Goal: Task Accomplishment & Management: Manage account settings

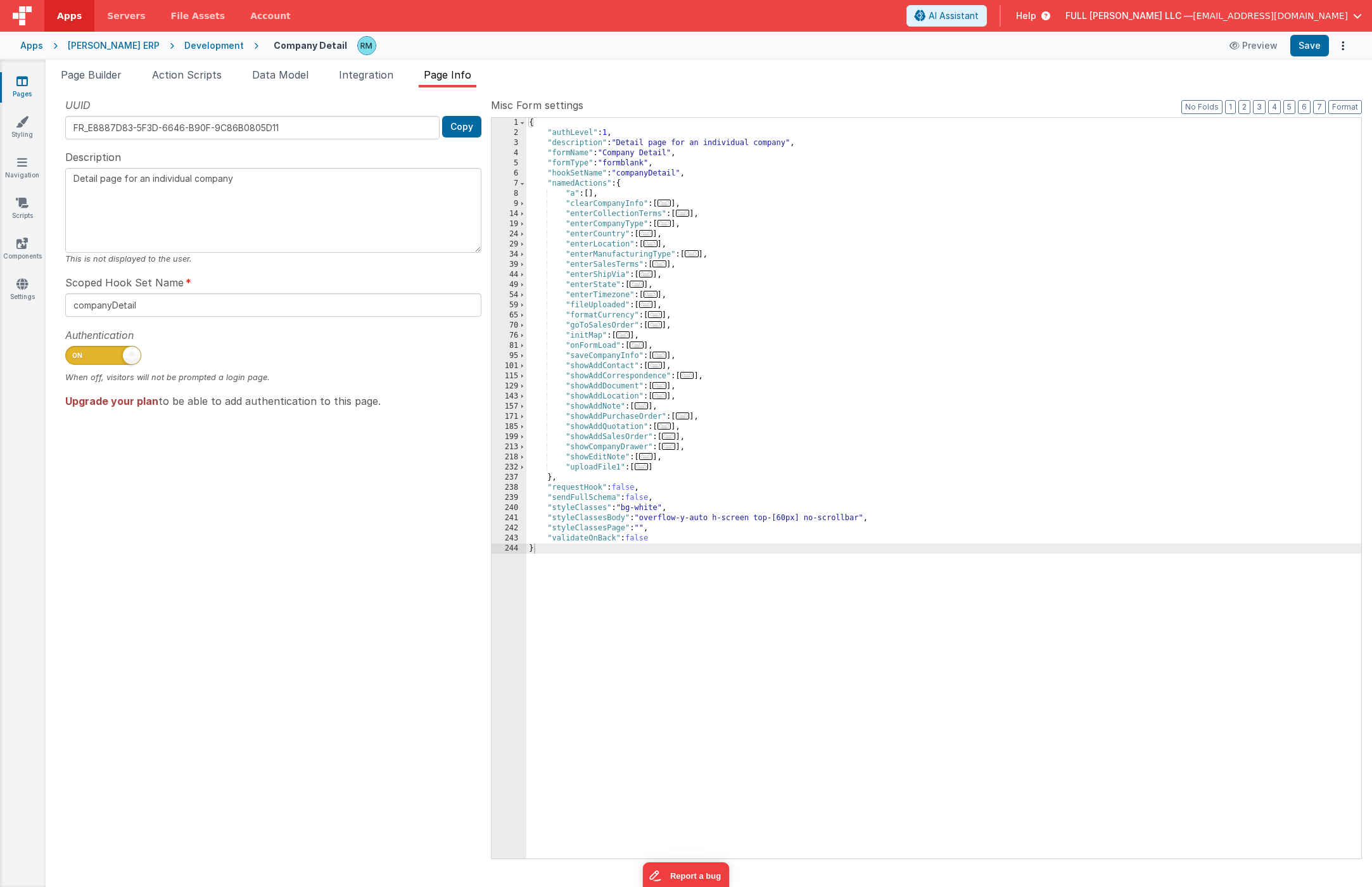
click at [19, 88] on link "Pages" at bounding box center [22, 87] width 45 height 25
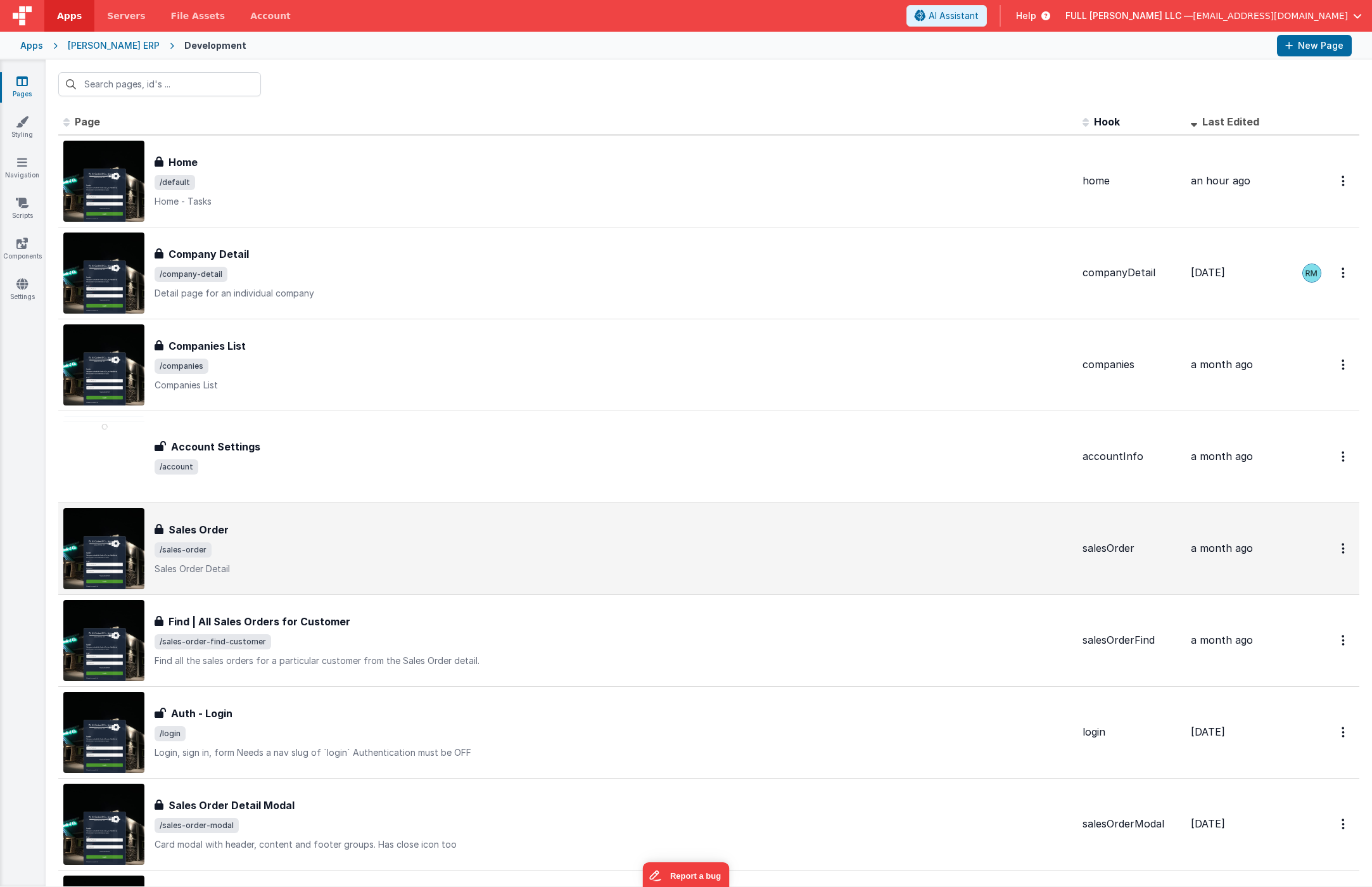
click at [389, 535] on div "Sales Order" at bounding box center [613, 530] width 917 height 15
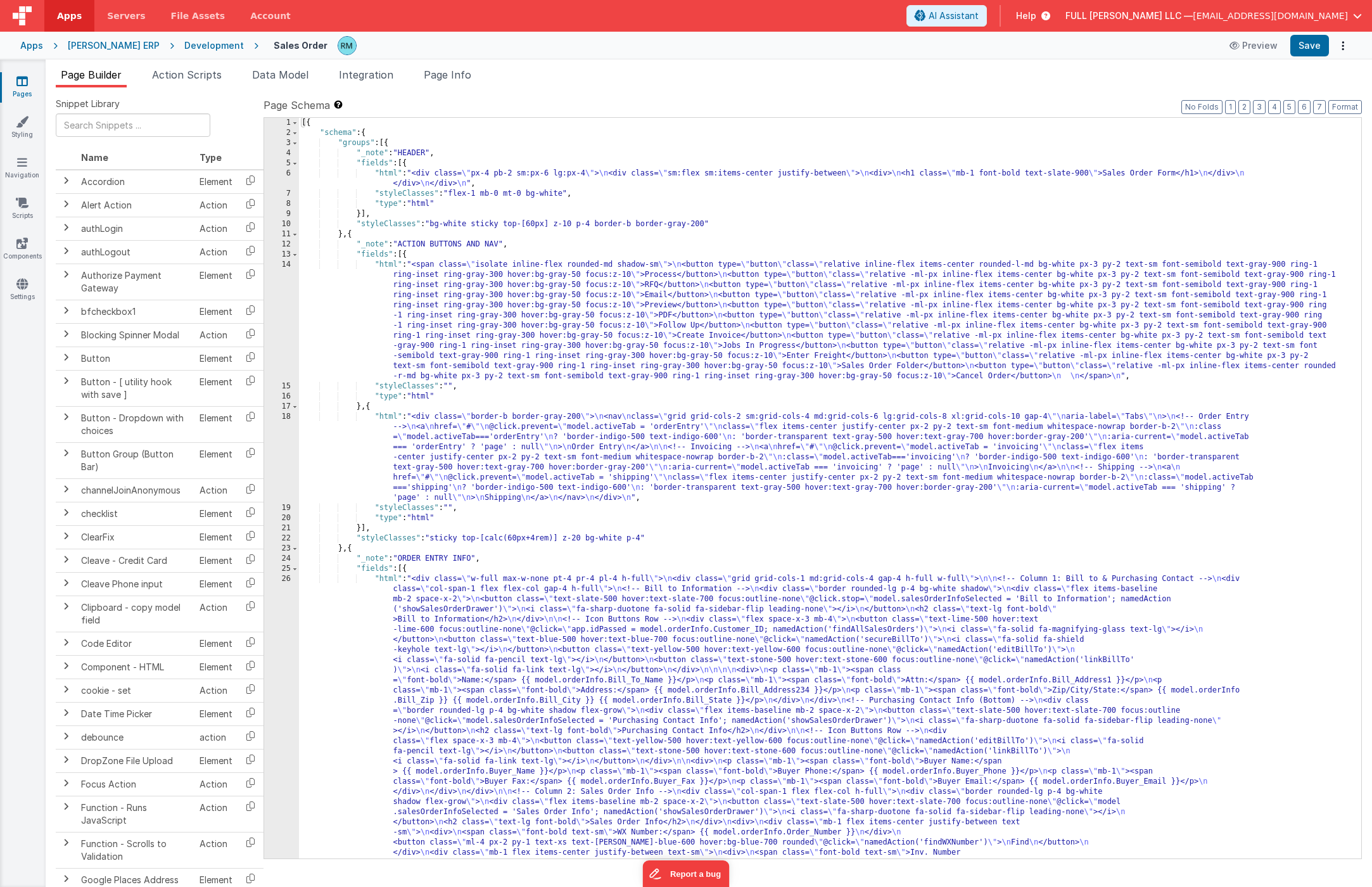
click at [1344, 16] on span "[EMAIL_ADDRESS][DOMAIN_NAME]" at bounding box center [1270, 15] width 155 height 12
click at [1229, 103] on div "Logout" at bounding box center [1260, 108] width 188 height 12
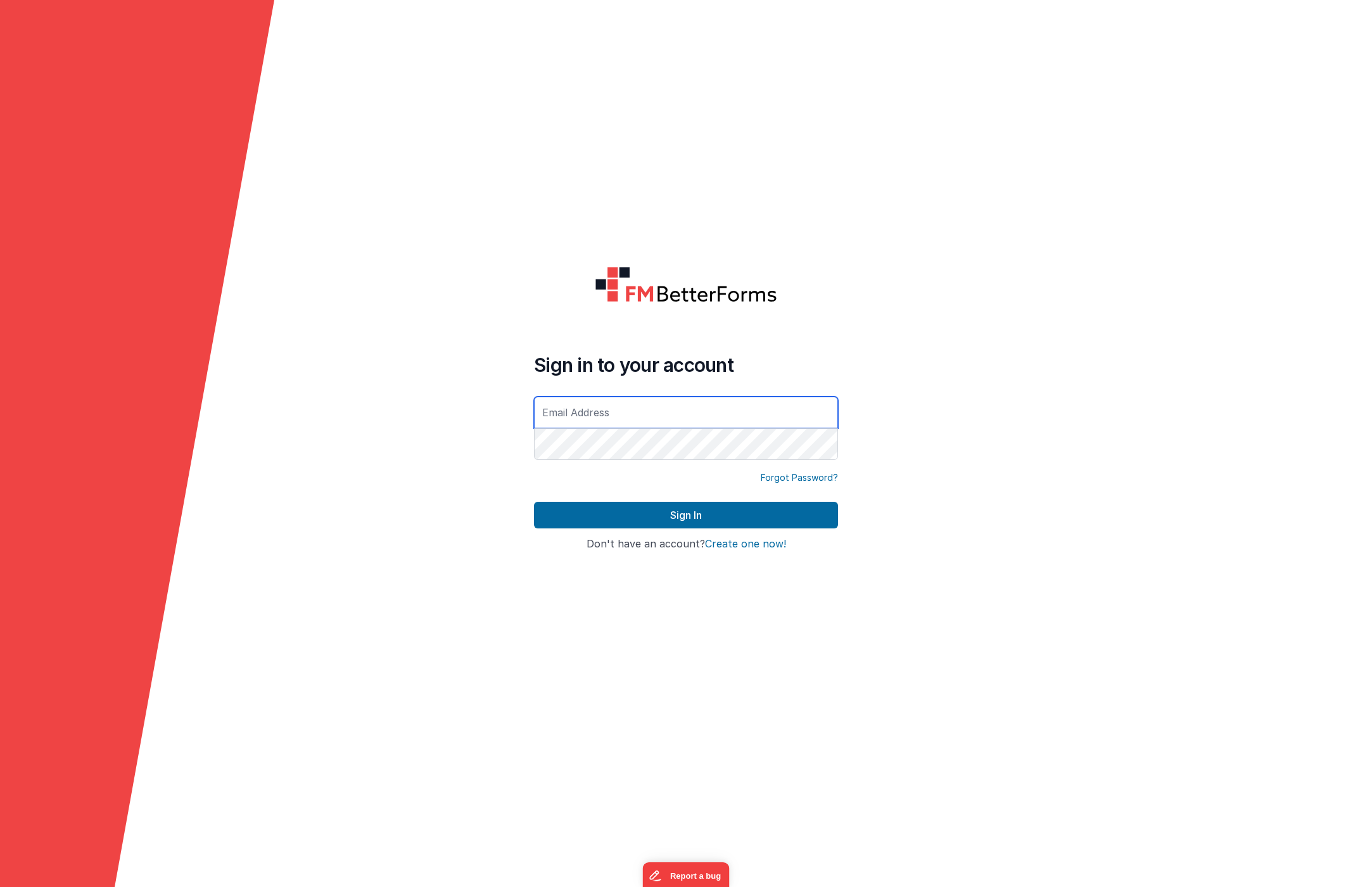
type input "[EMAIL_ADDRESS][DOMAIN_NAME]"
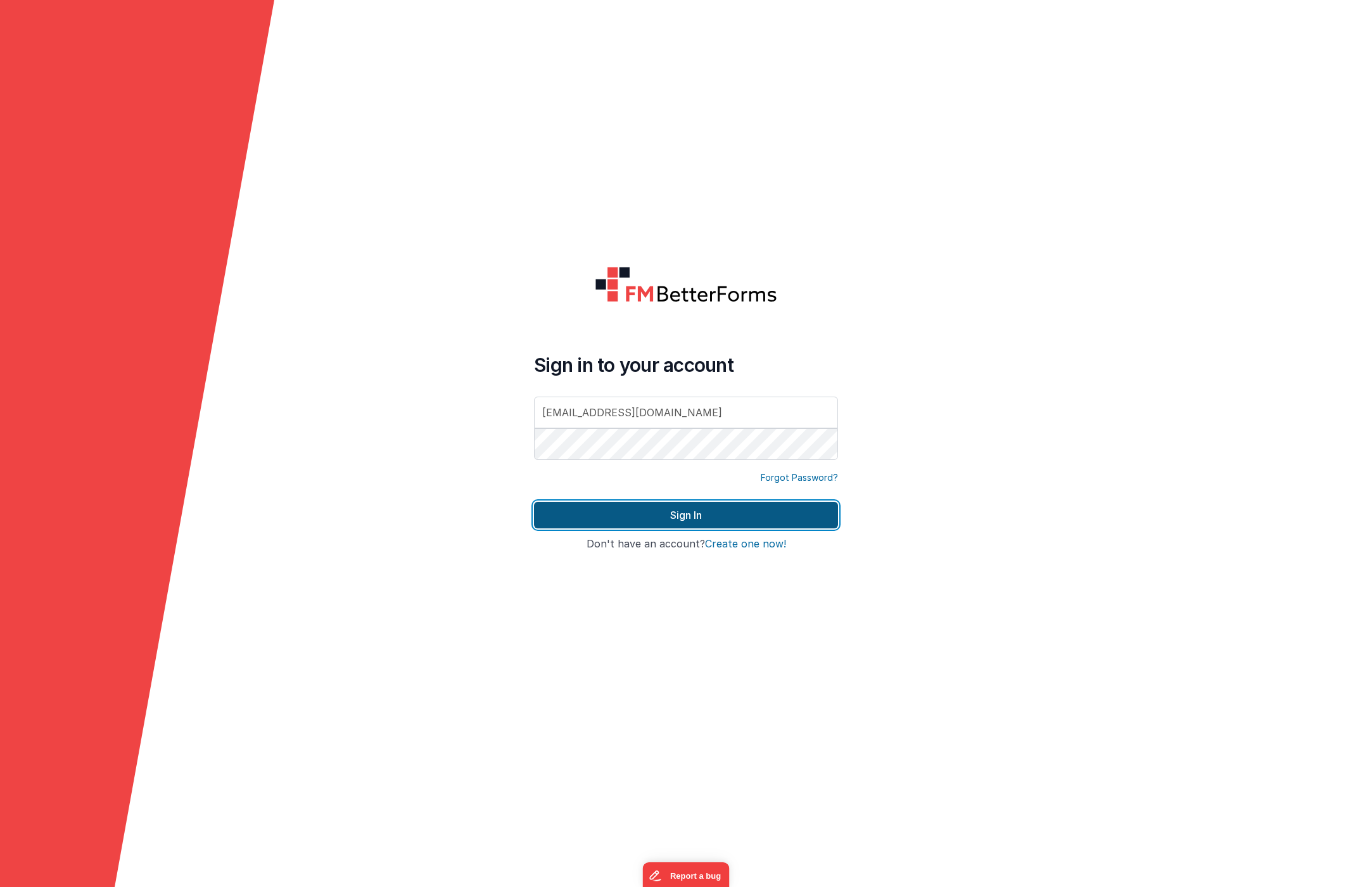
click at [721, 512] on button "Sign In" at bounding box center [685, 515] width 304 height 27
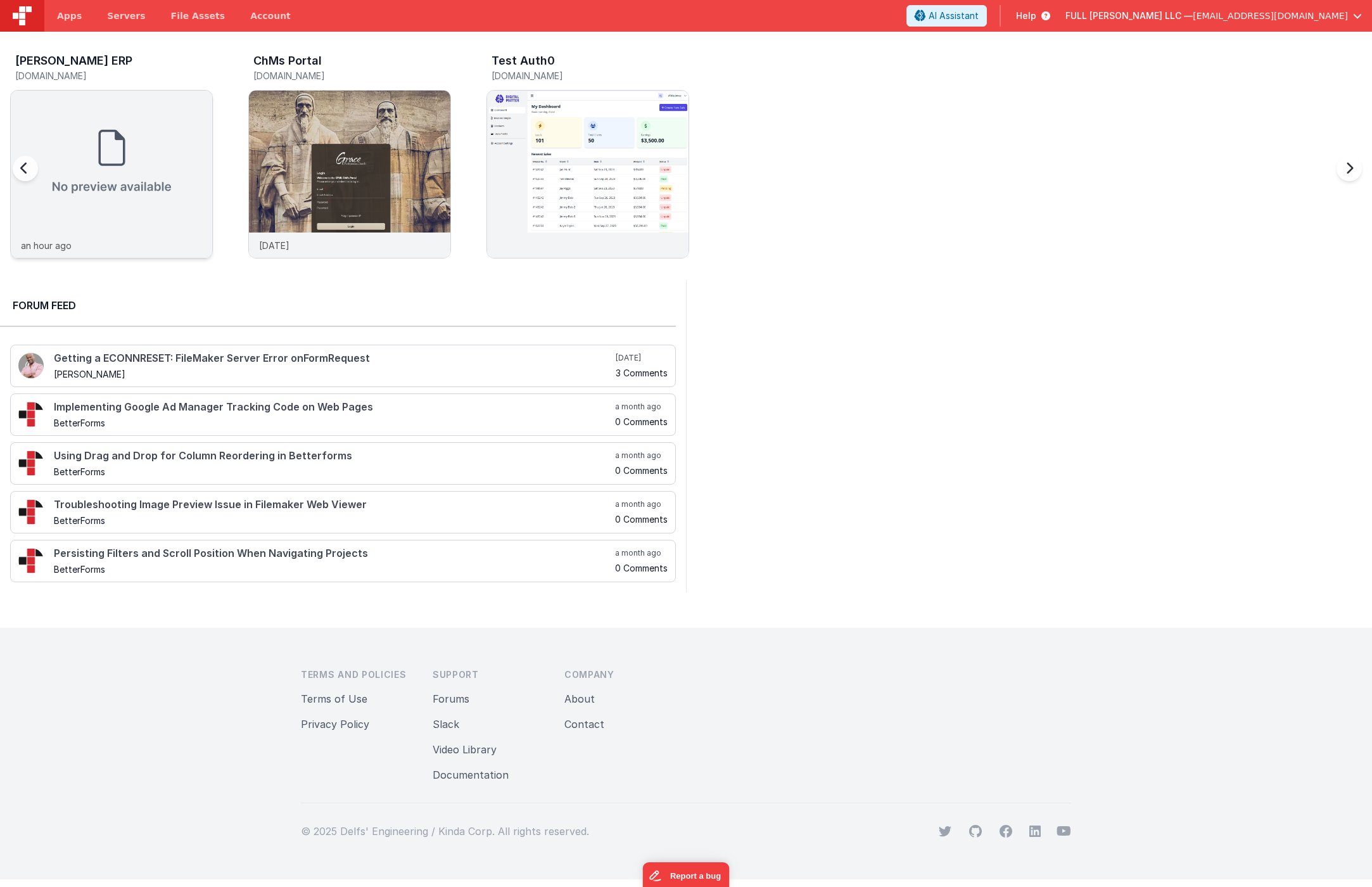
click at [164, 166] on img at bounding box center [112, 162] width 201 height 142
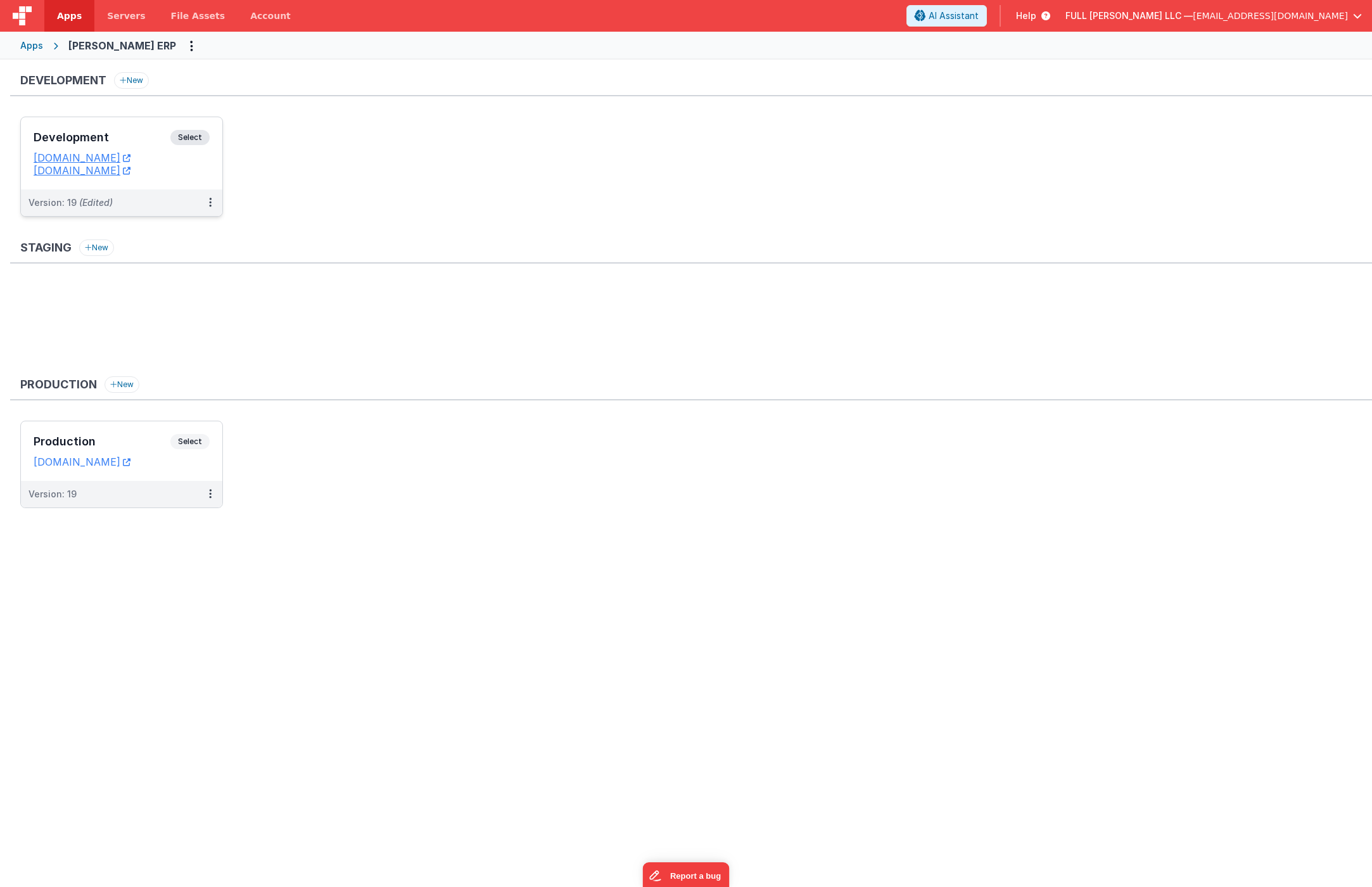
click at [135, 140] on h3 "Development" at bounding box center [102, 137] width 137 height 12
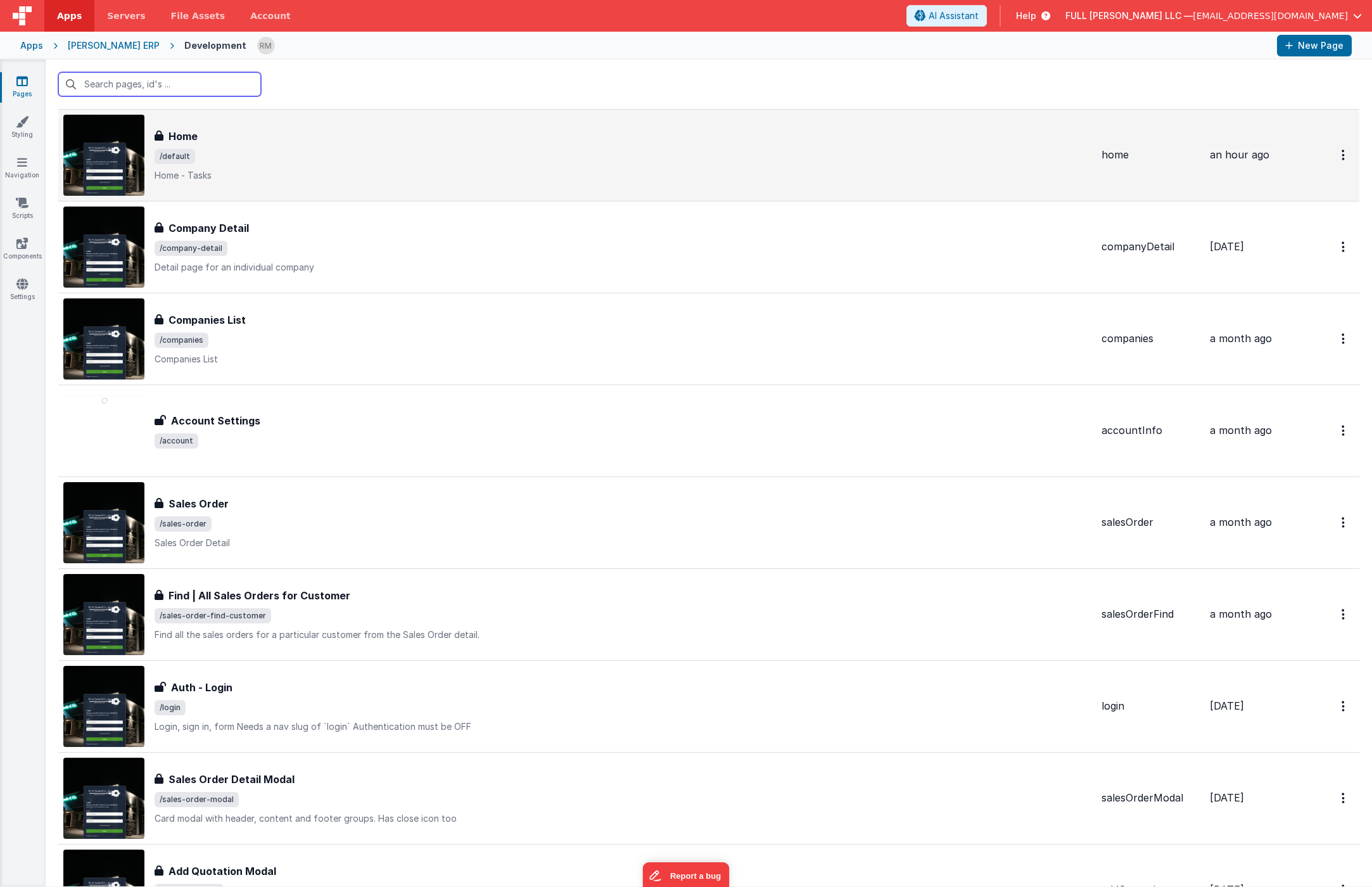
scroll to position [51, 0]
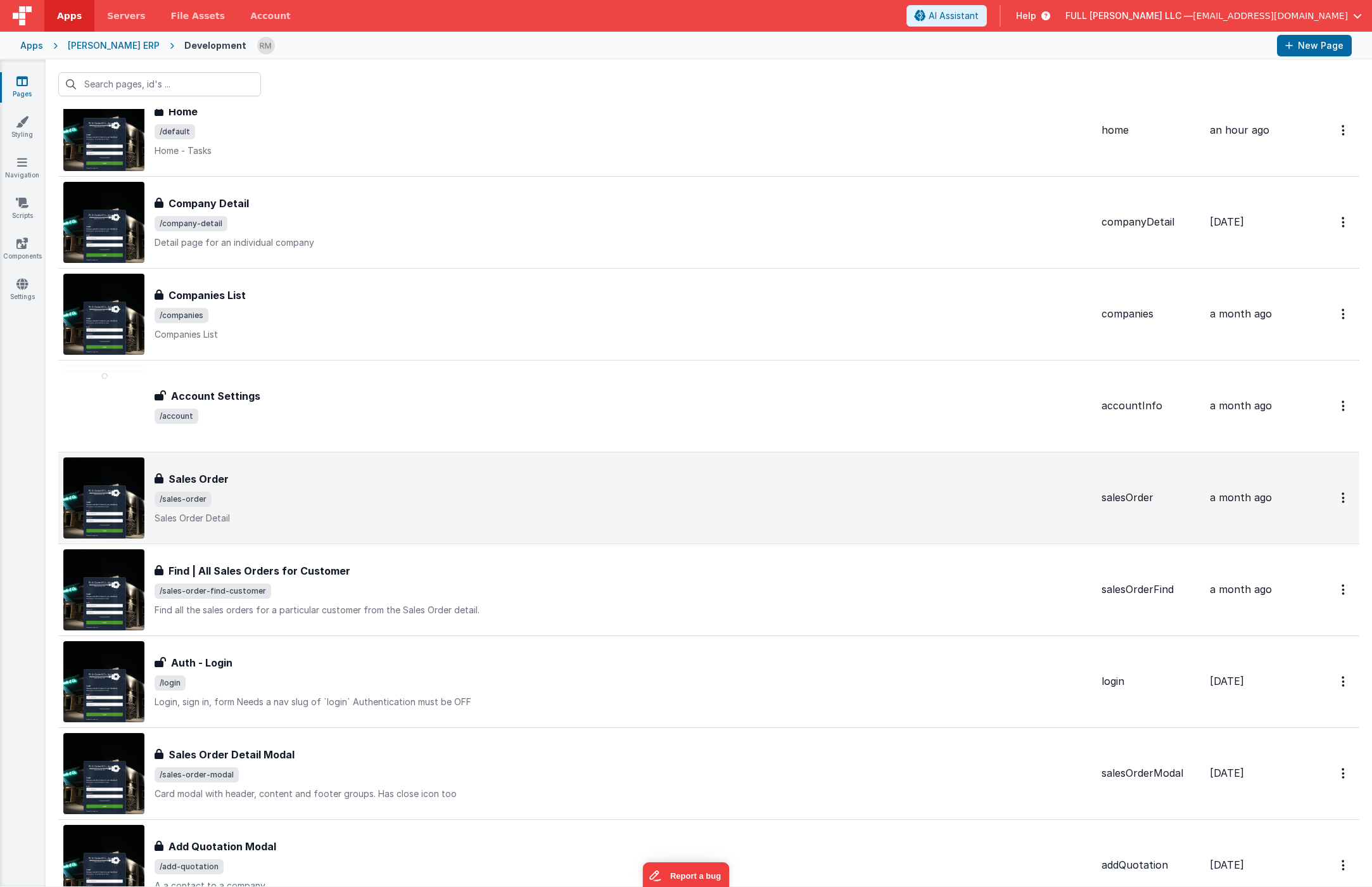
click at [399, 493] on span "/sales-order" at bounding box center [623, 499] width 937 height 15
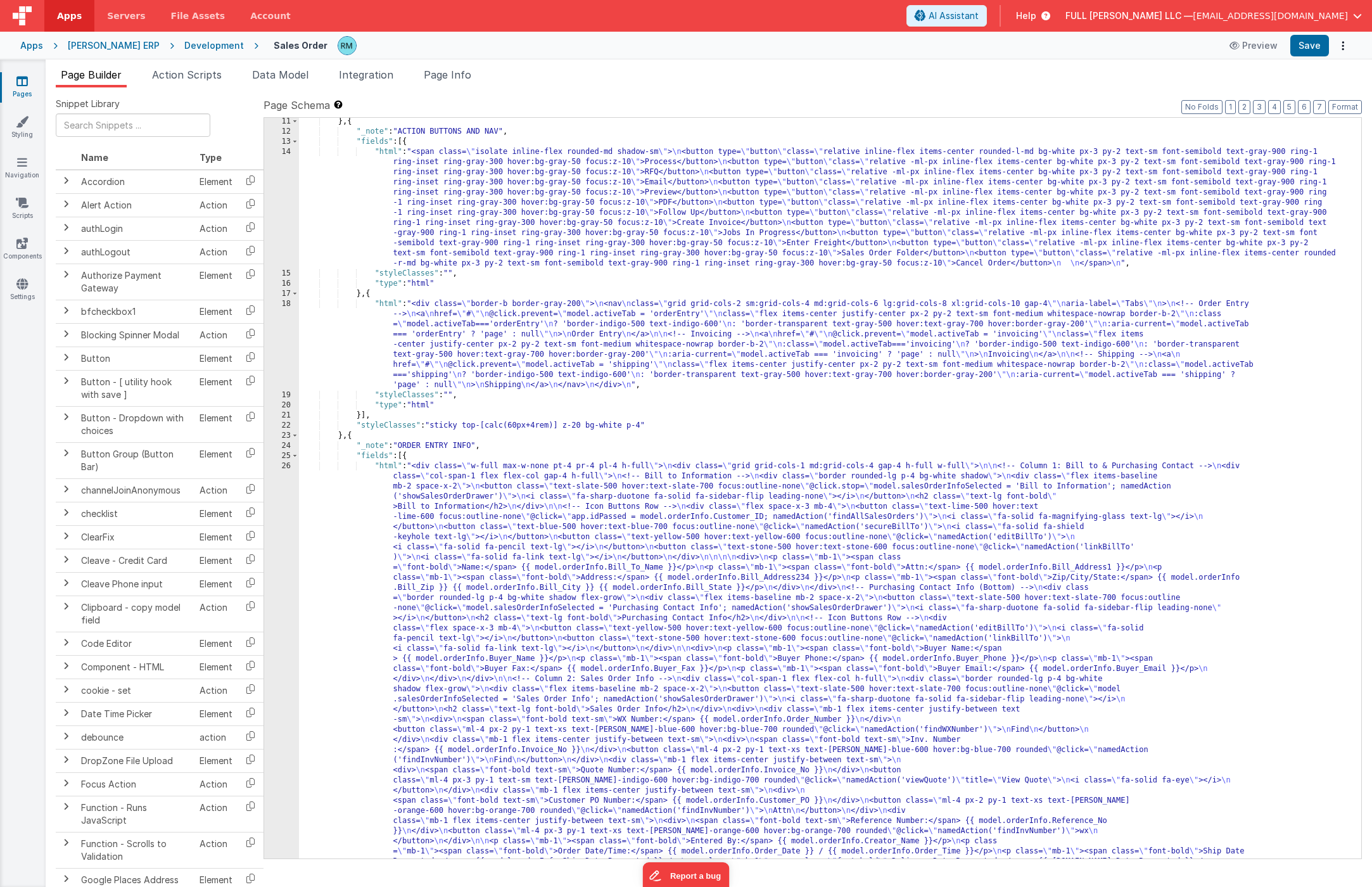
scroll to position [113, 0]
click at [391, 466] on div "} , { "_note" : "ACTION BUTTONS AND NAV" , "fields" : [{ "html" : "<span class=…" at bounding box center [825, 857] width 1053 height 1481
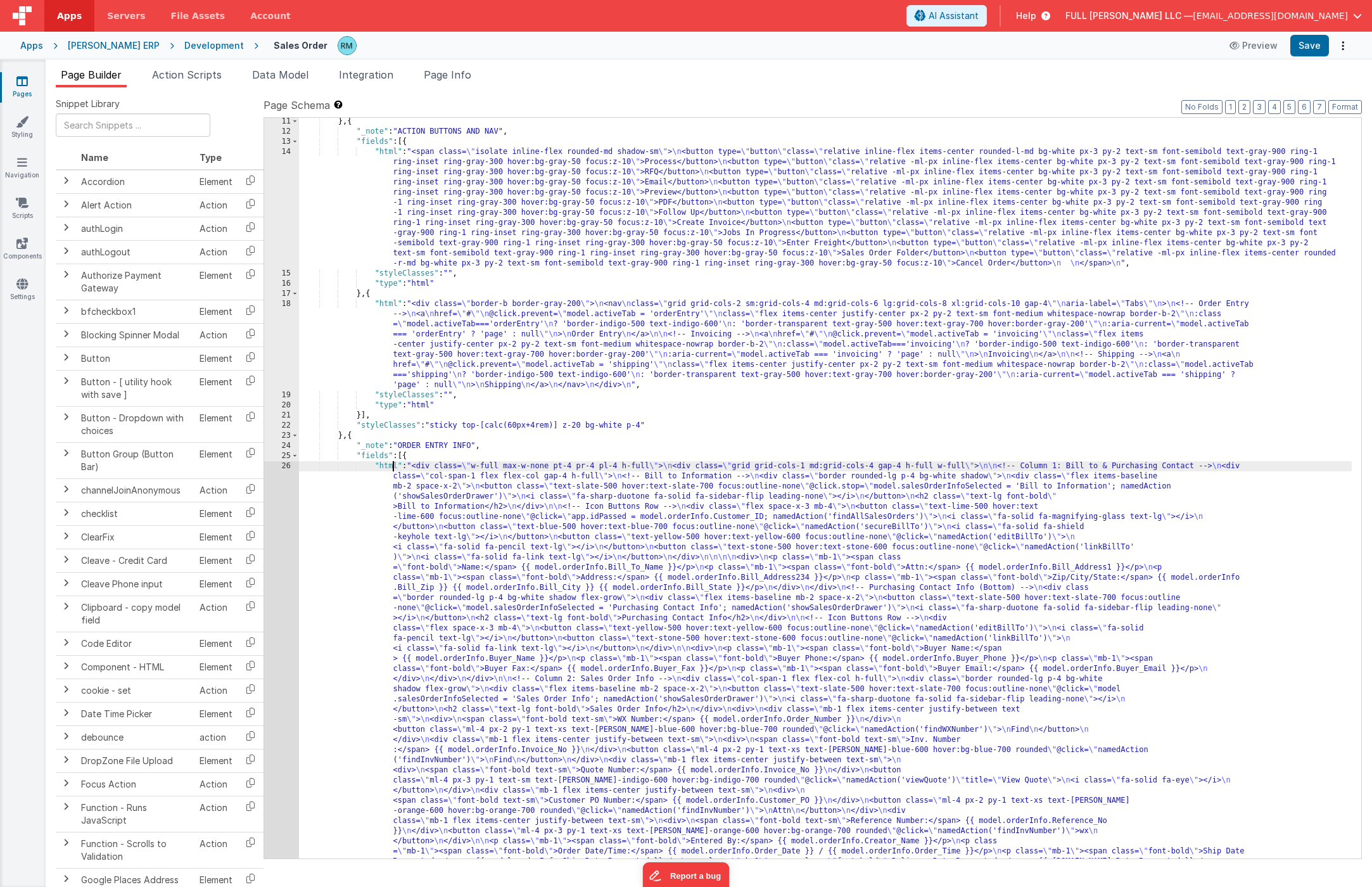
click at [283, 465] on div "26" at bounding box center [281, 826] width 35 height 730
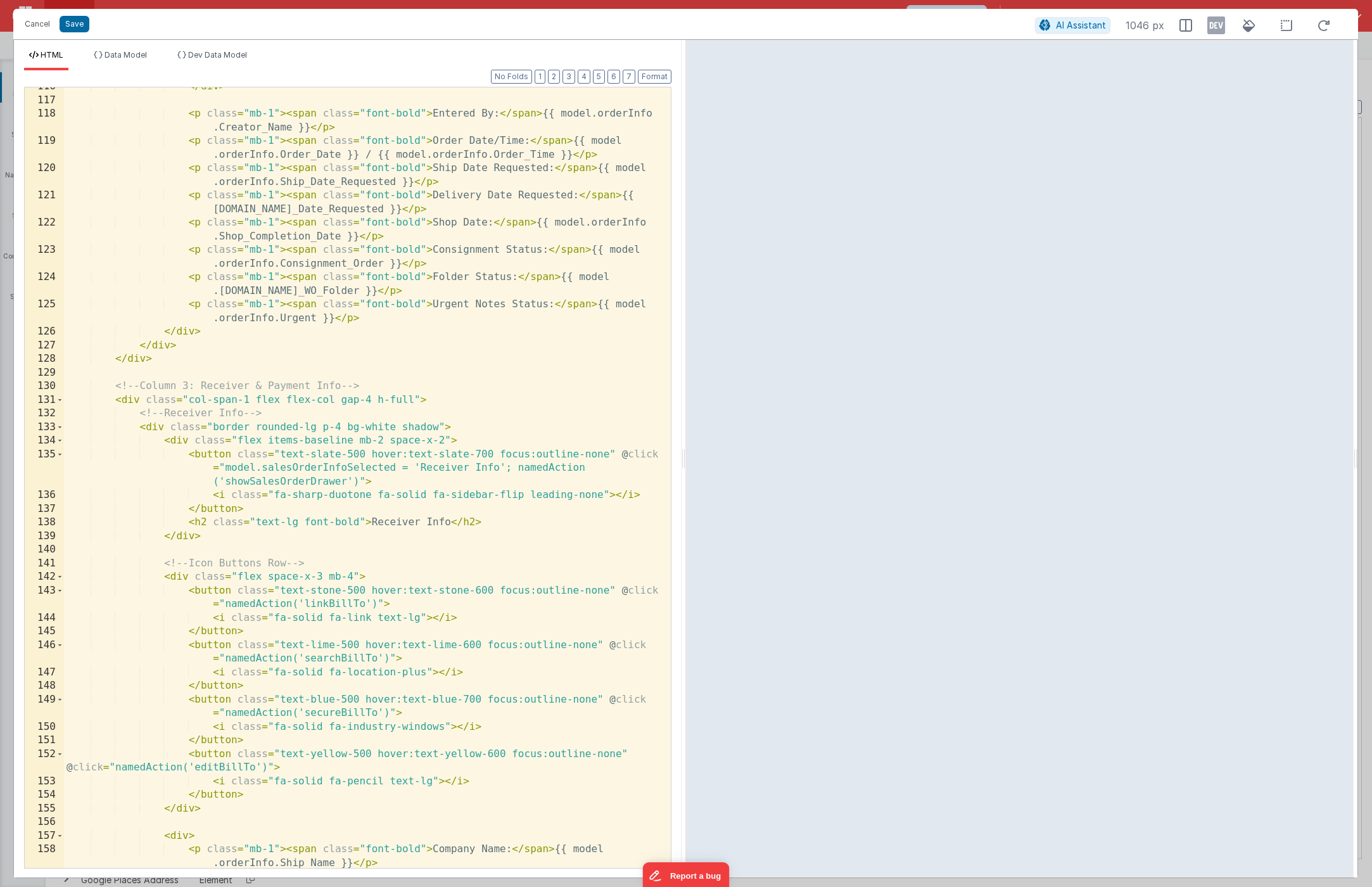
scroll to position [1522, 0]
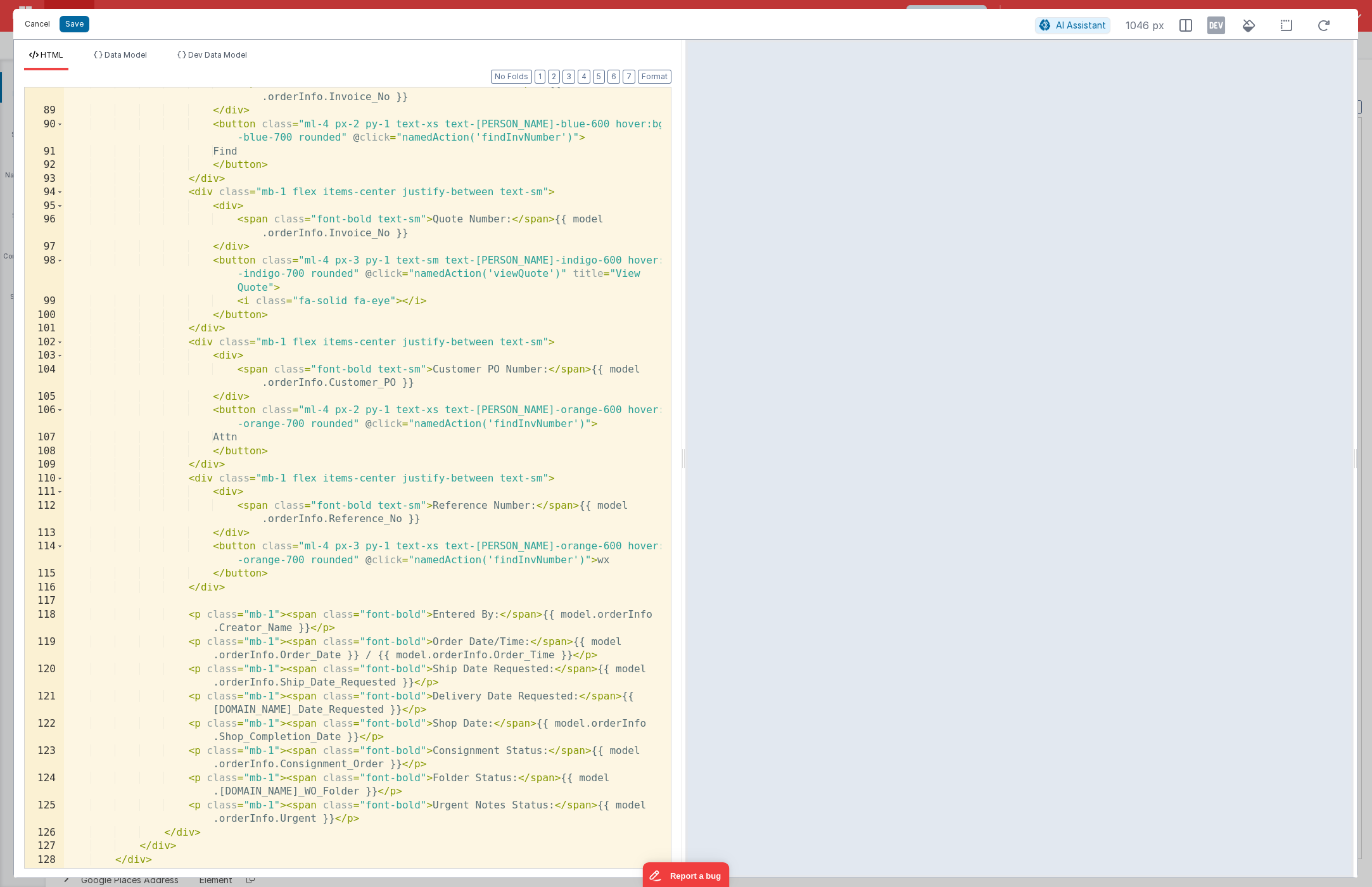
click at [41, 25] on button "Cancel" at bounding box center [37, 24] width 38 height 18
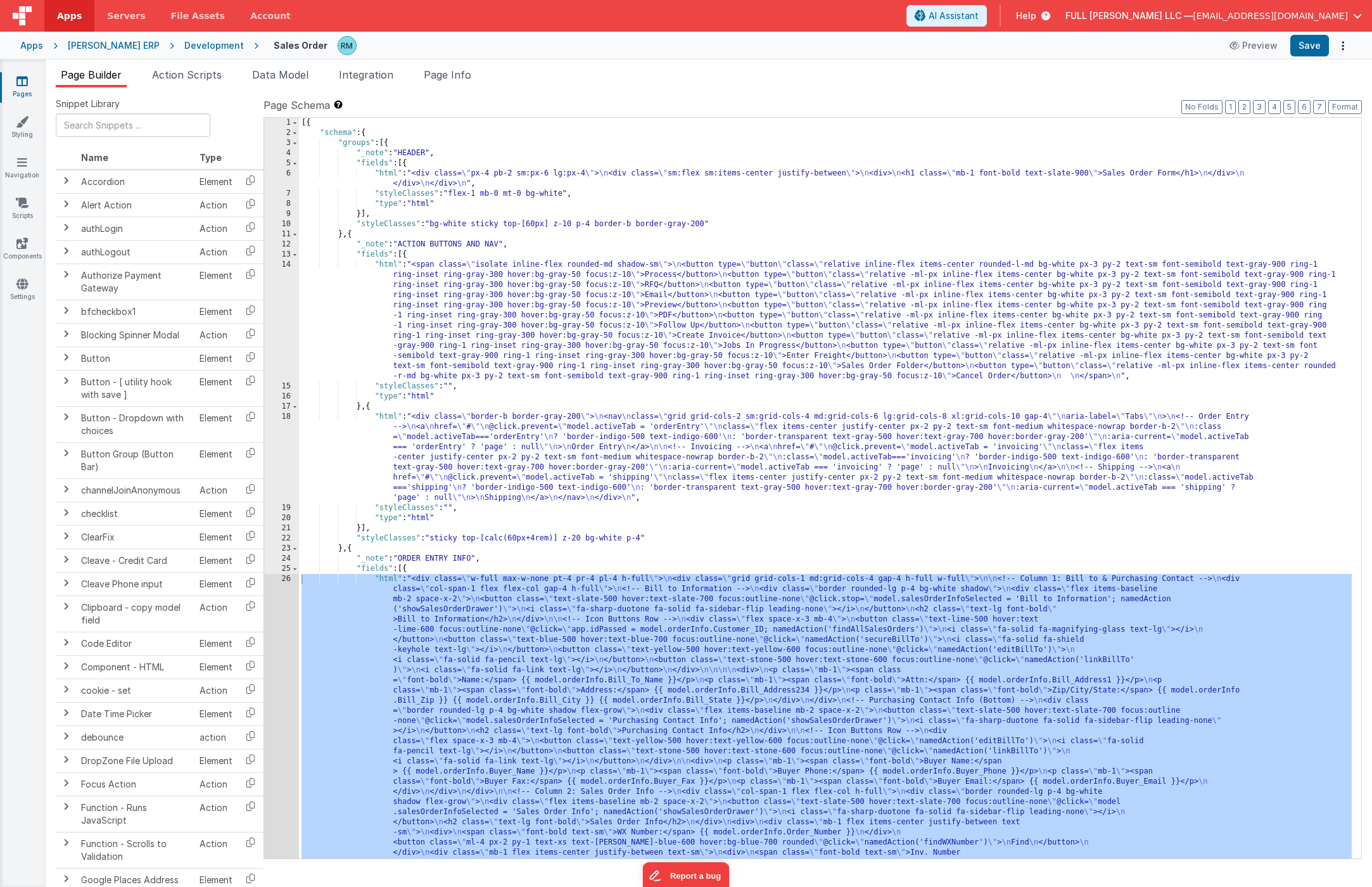
scroll to position [0, 0]
click at [21, 88] on link "Pages" at bounding box center [22, 87] width 45 height 25
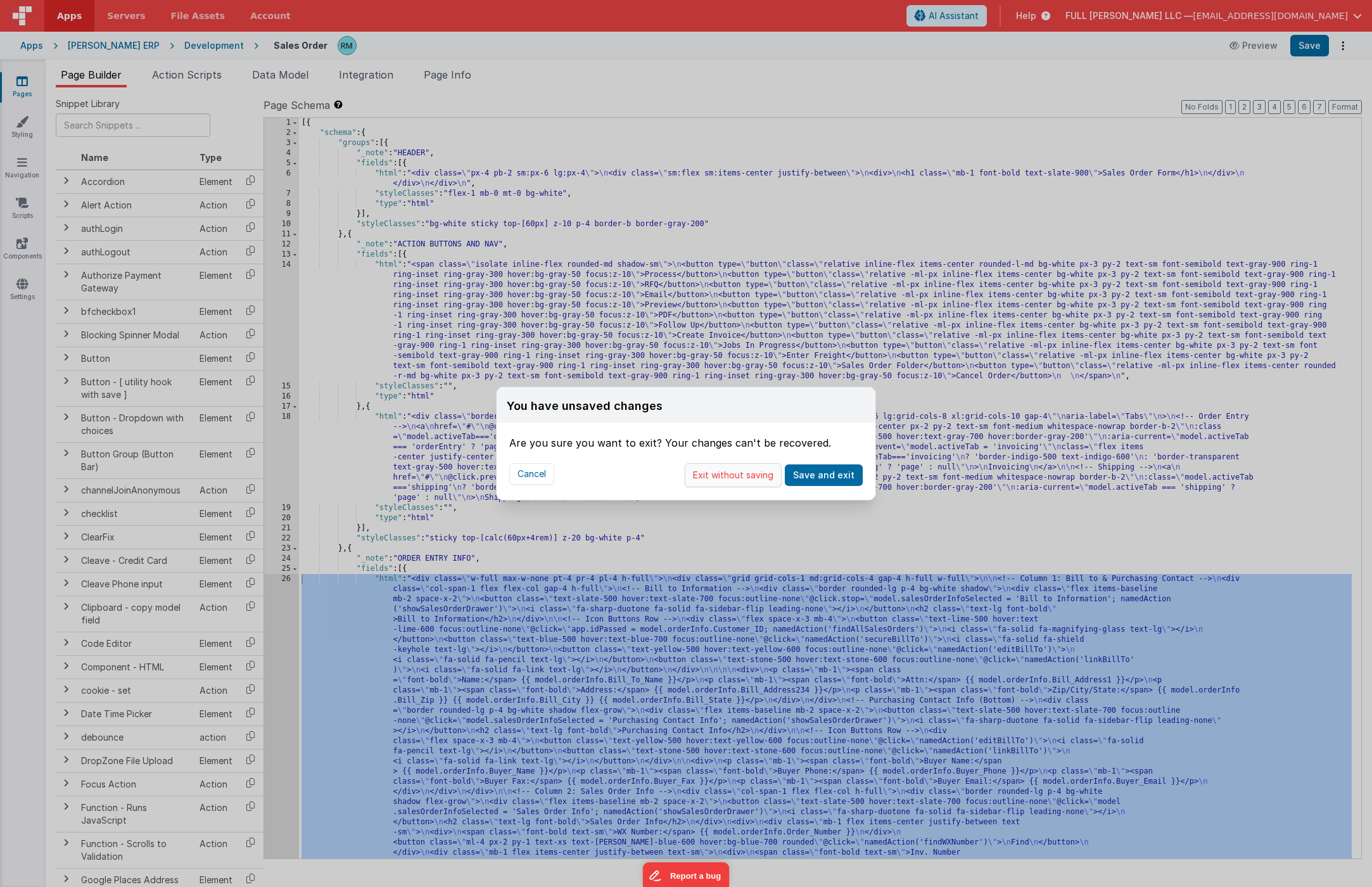
click at [743, 479] on button "Exit without saving" at bounding box center [733, 475] width 97 height 24
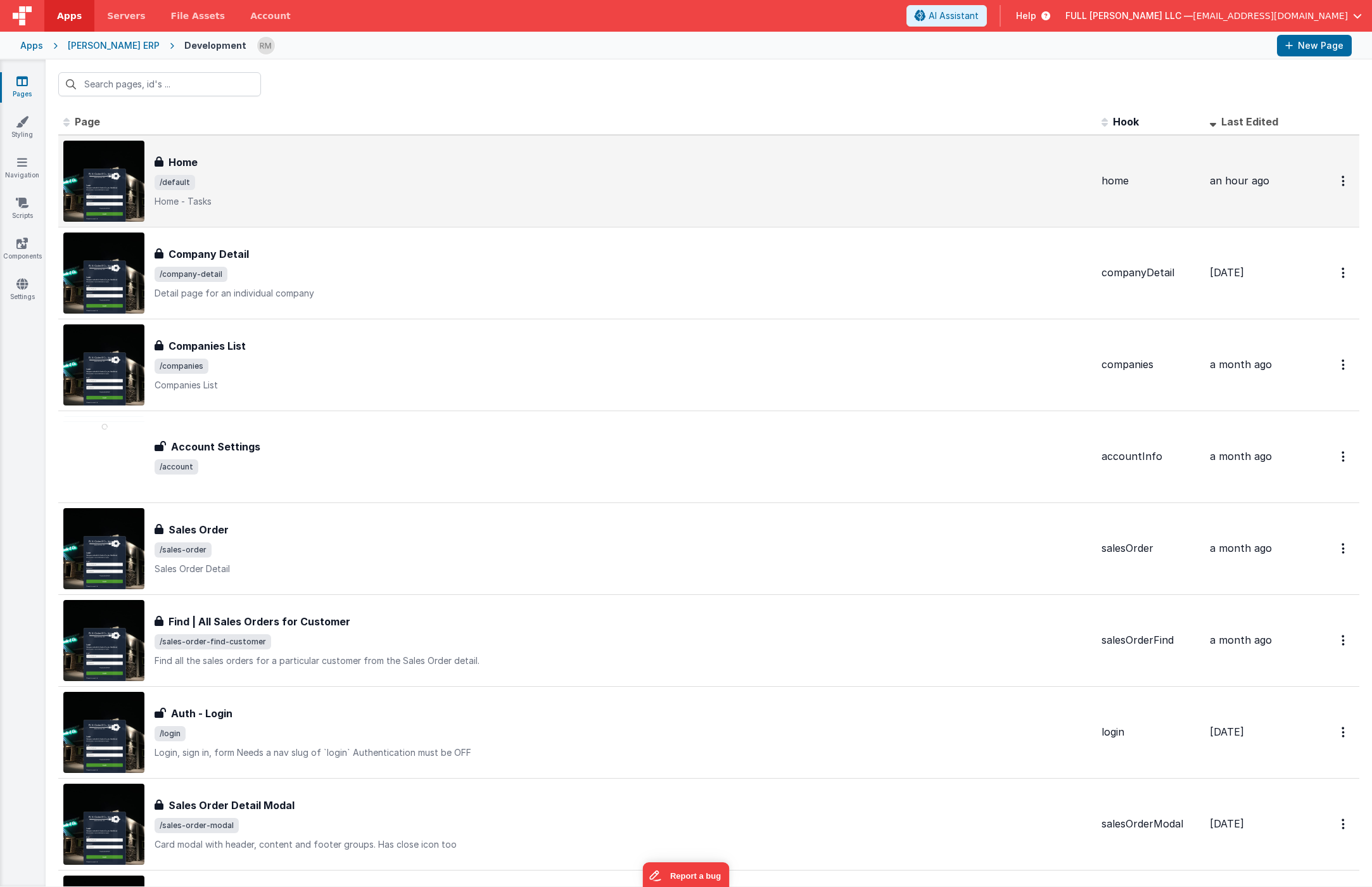
click at [292, 199] on p "Home - Tasks" at bounding box center [623, 202] width 937 height 12
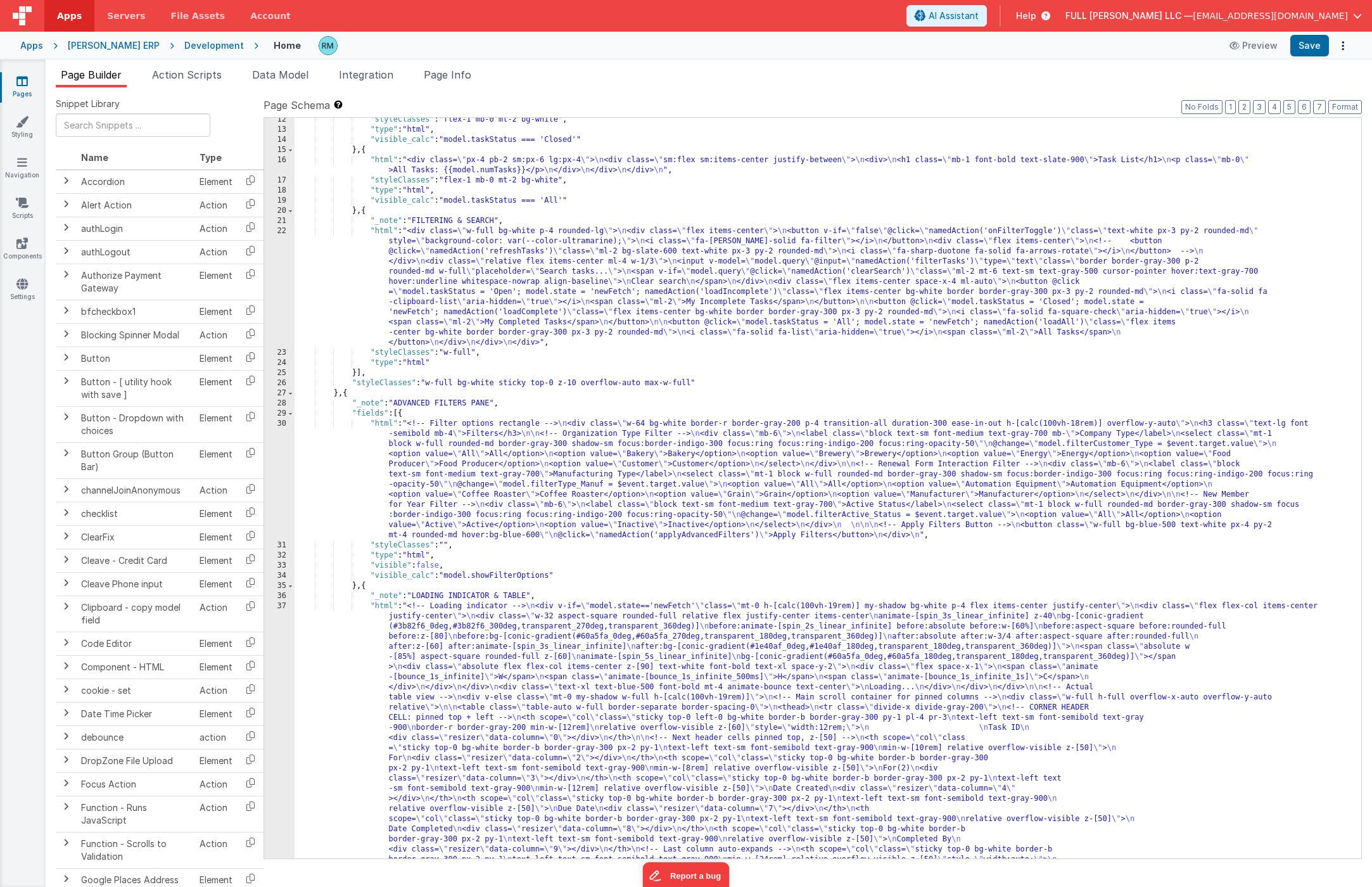
scroll to position [135, 0]
click at [28, 243] on link "Components" at bounding box center [22, 249] width 45 height 25
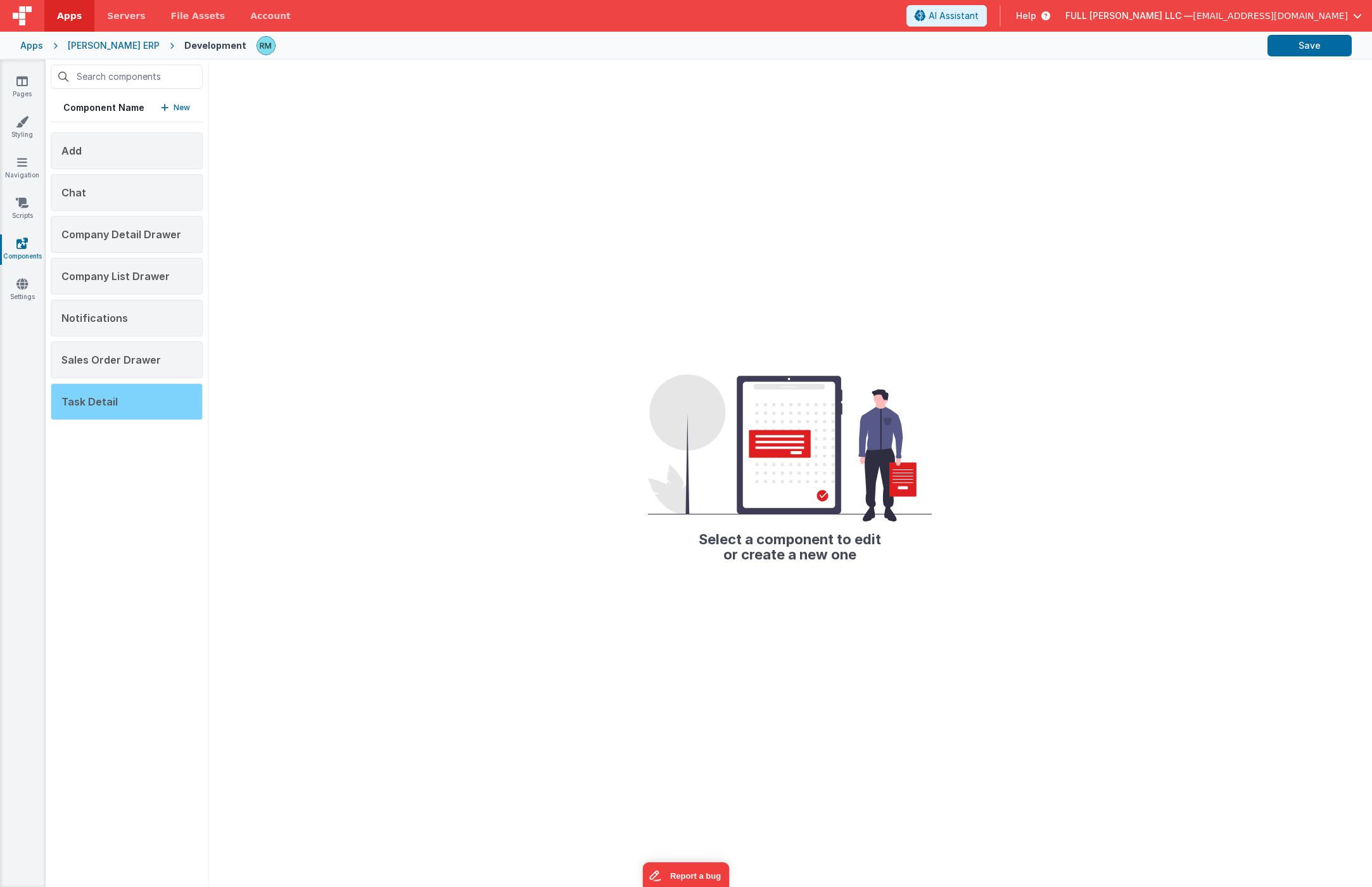
click at [137, 399] on div "Task Detail" at bounding box center [127, 402] width 152 height 37
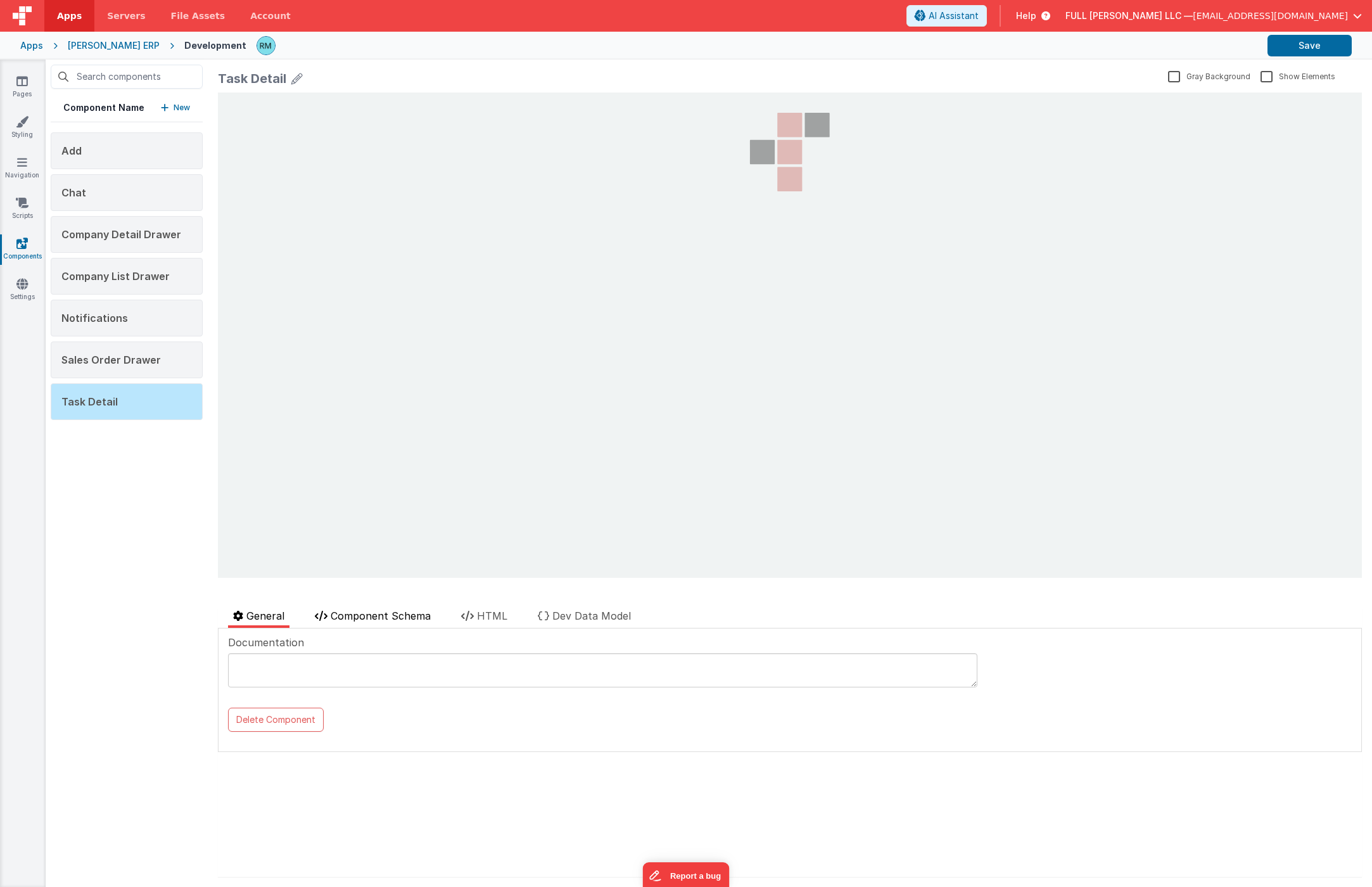
click at [405, 619] on span "Component Schema" at bounding box center [381, 615] width 100 height 12
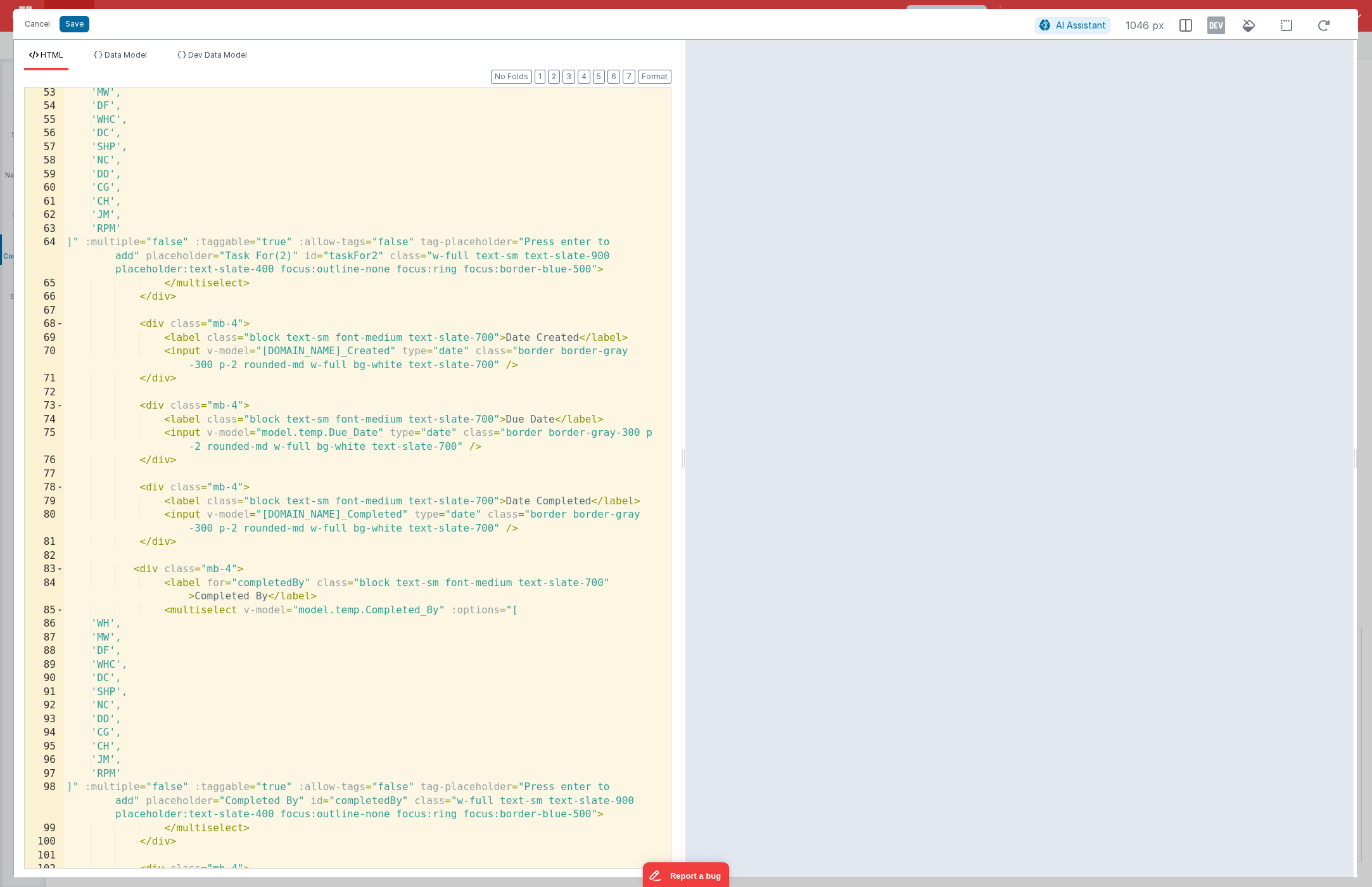
scroll to position [902, 0]
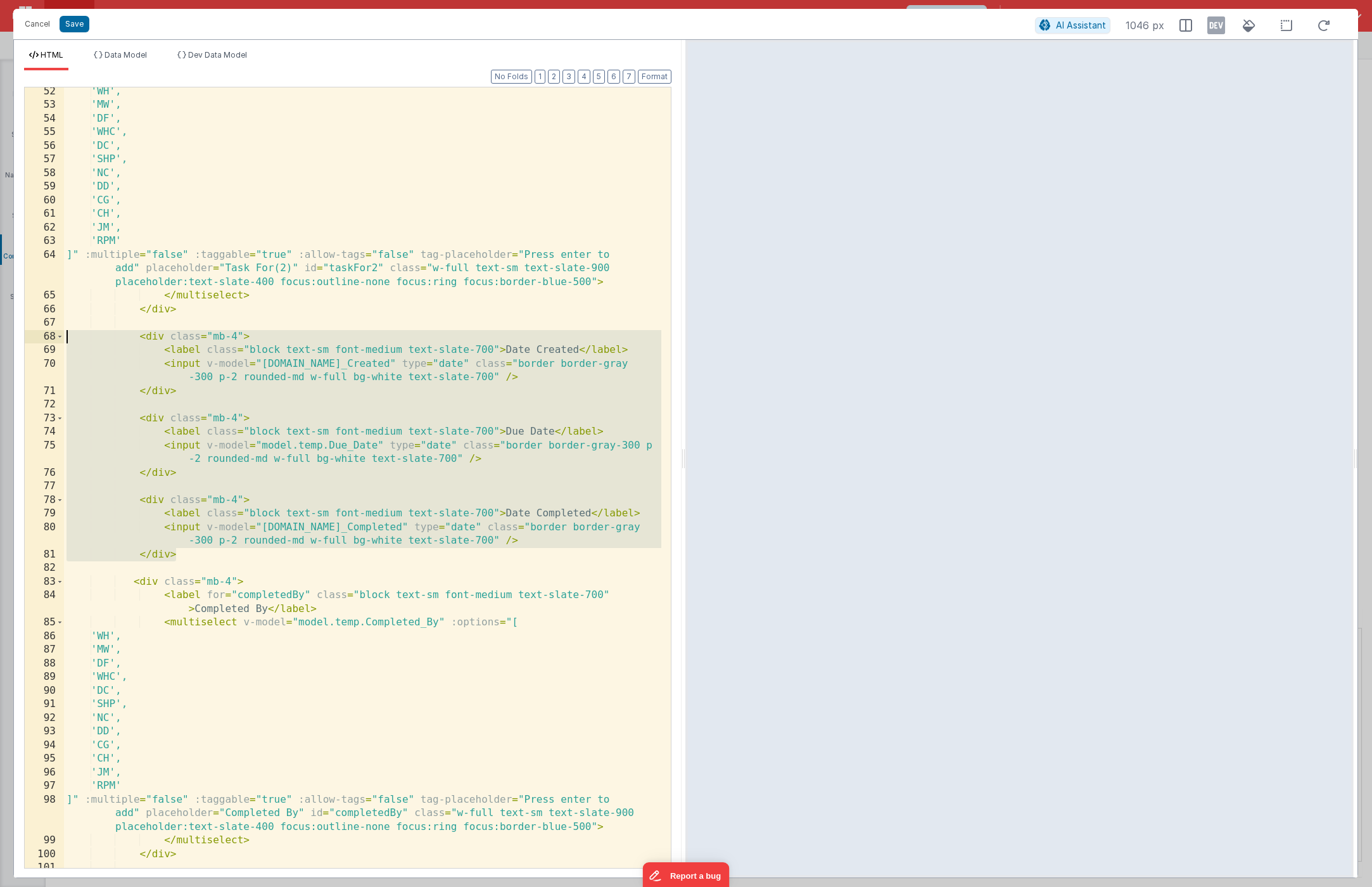
drag, startPoint x: 204, startPoint y: 556, endPoint x: 32, endPoint y: 335, distance: 280.0
click at [32, 335] on div "52 53 54 55 56 57 58 59 60 61 62 63 64 65 66 67 68 69 70 71 72 73 74 75 76 77 7…" at bounding box center [348, 478] width 648 height 782
click at [43, 28] on button "Cancel" at bounding box center [37, 24] width 38 height 18
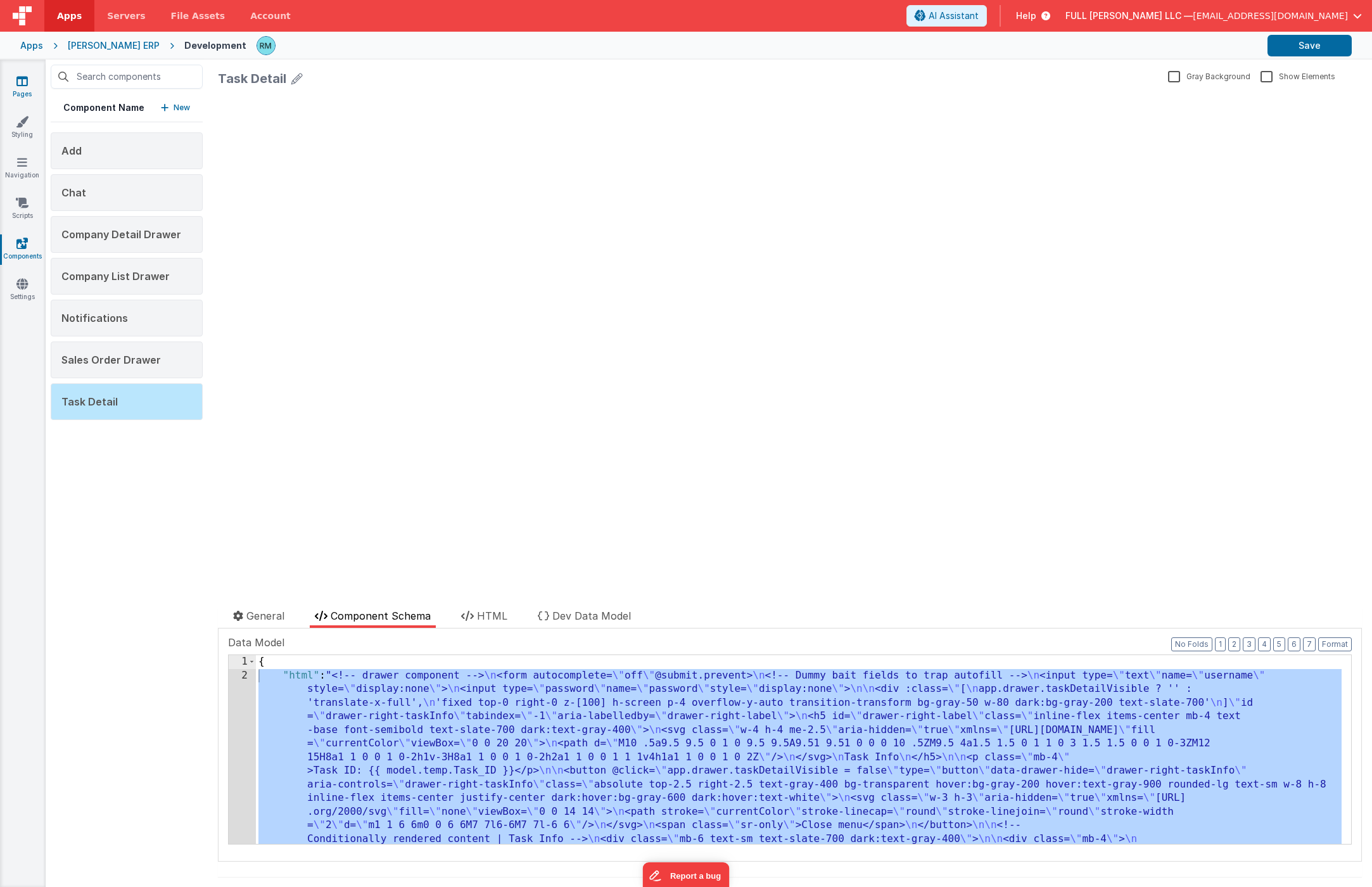
click at [22, 81] on icon at bounding box center [22, 81] width 12 height 12
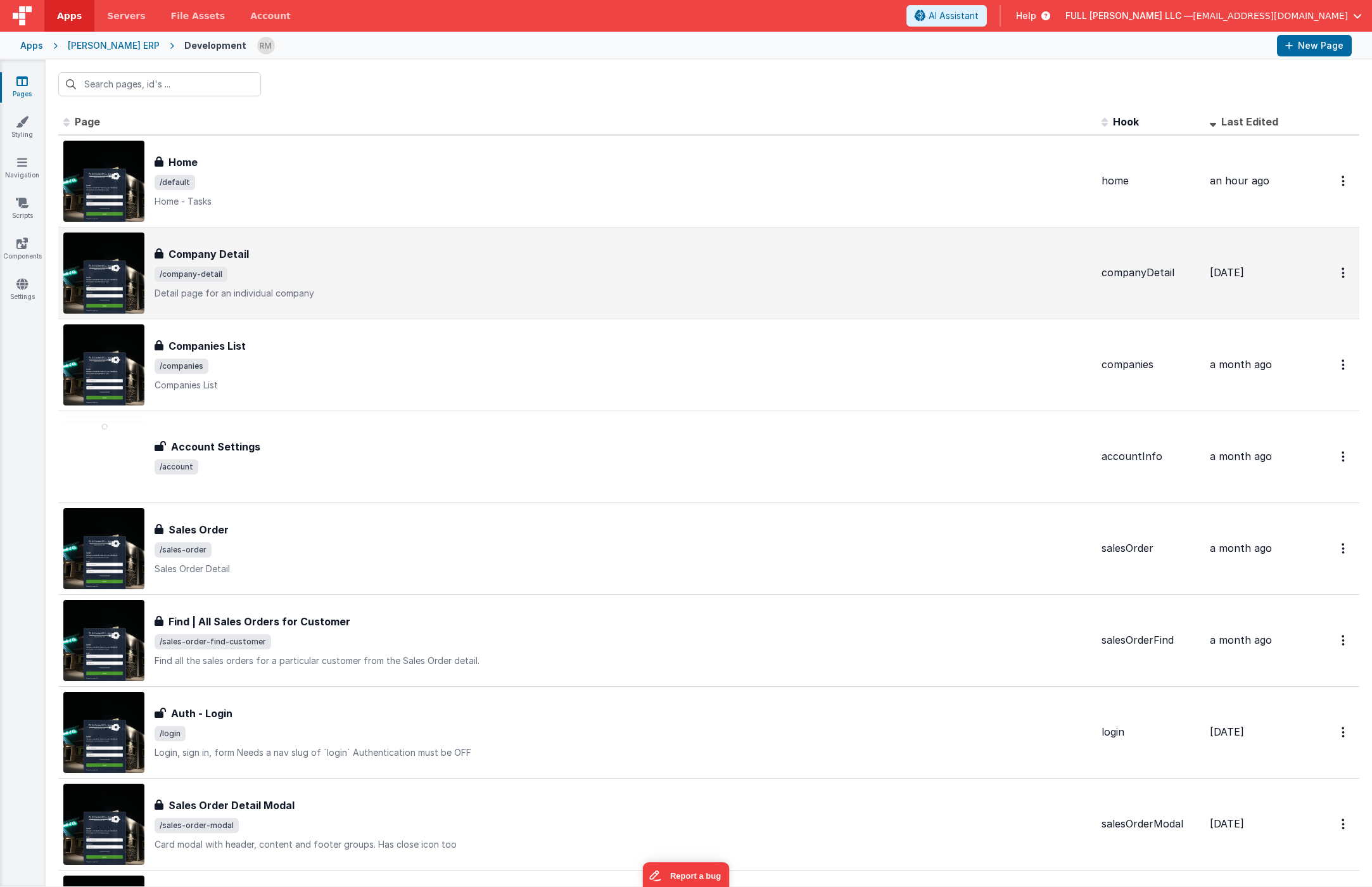
click at [265, 278] on span "/company-detail" at bounding box center [623, 275] width 937 height 15
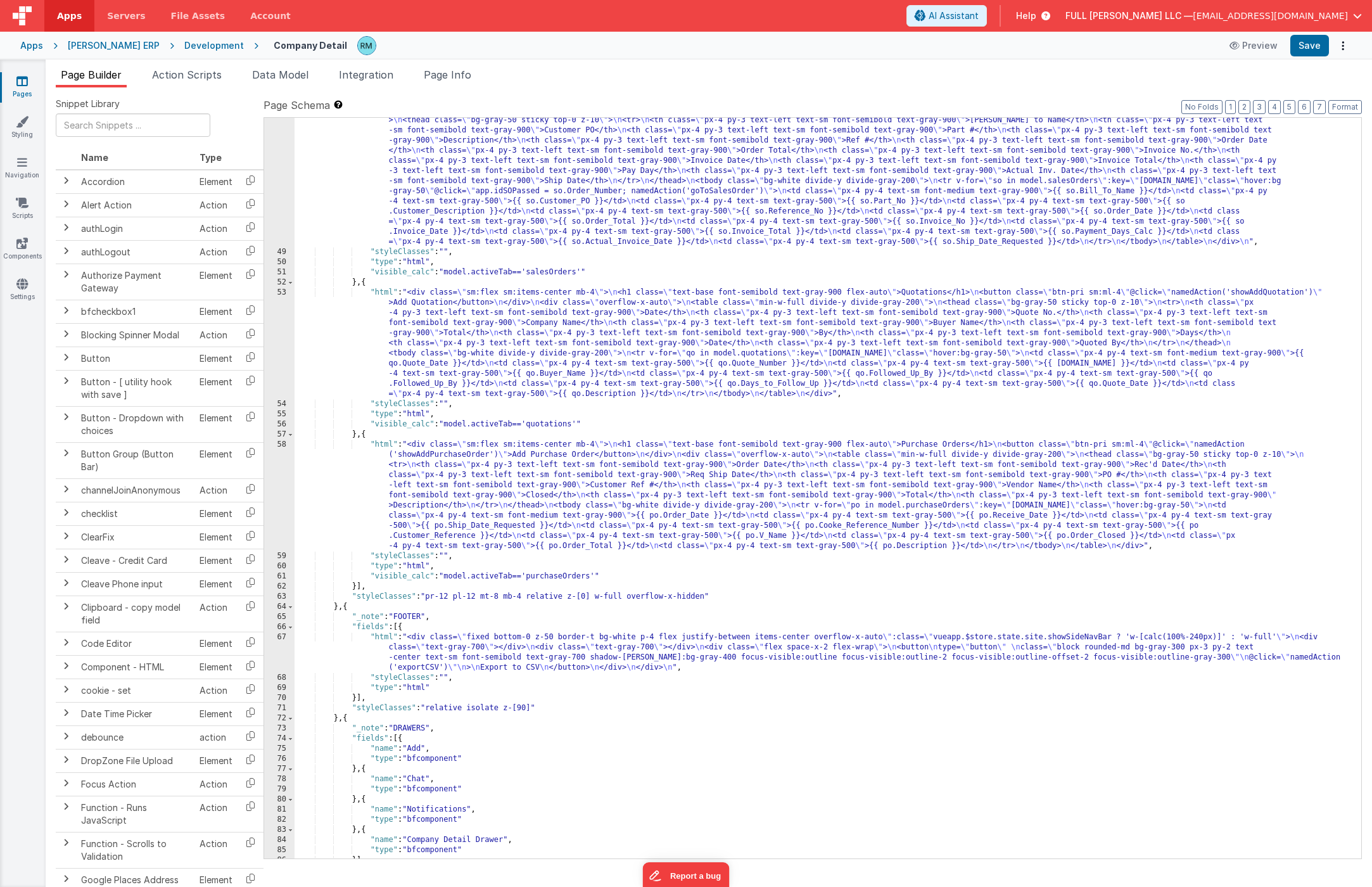
scroll to position [1574, 0]
click at [25, 93] on link "Pages" at bounding box center [22, 87] width 45 height 25
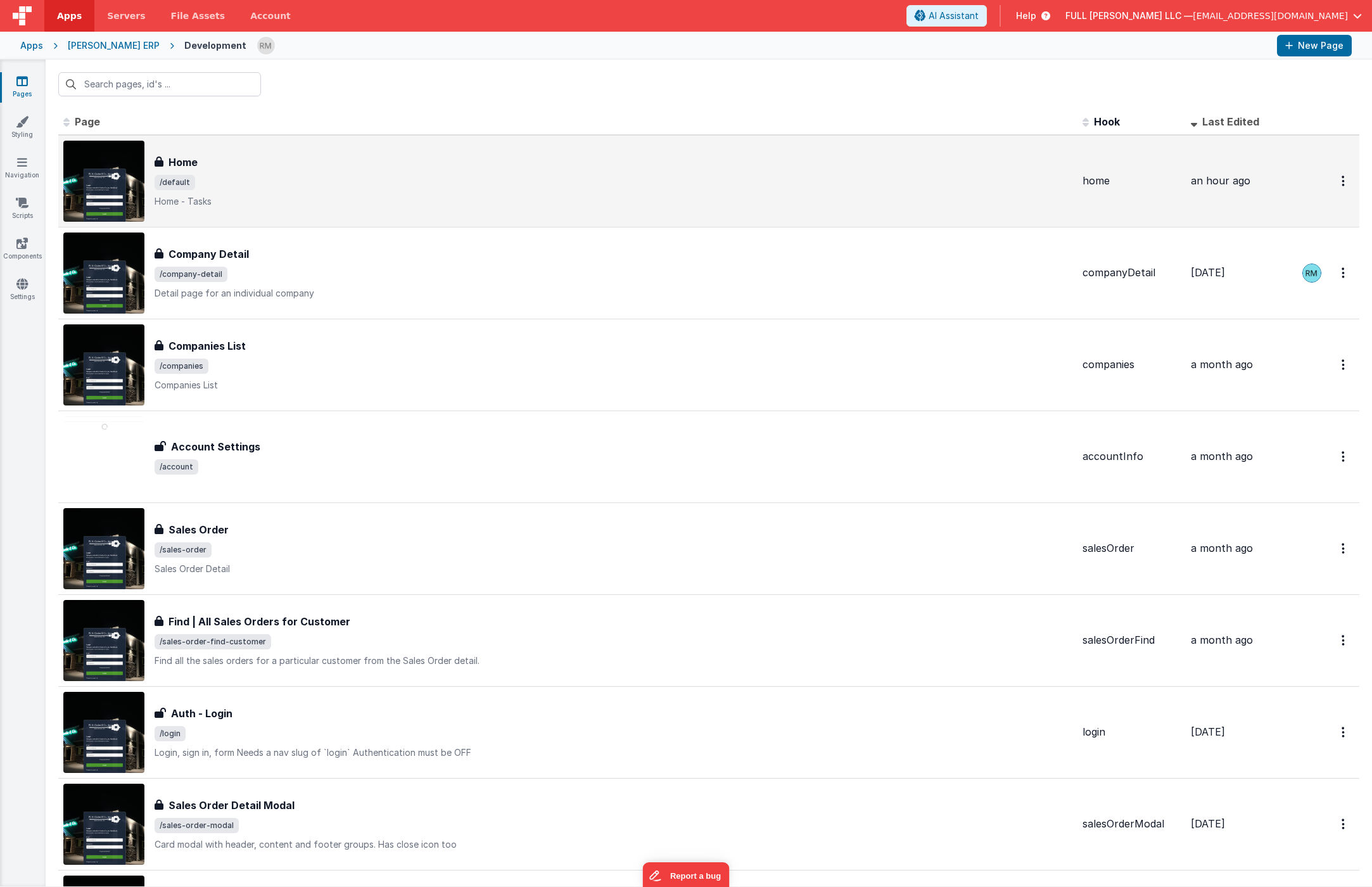
click at [283, 172] on div "Home Home /default Home - Tasks" at bounding box center [613, 181] width 917 height 53
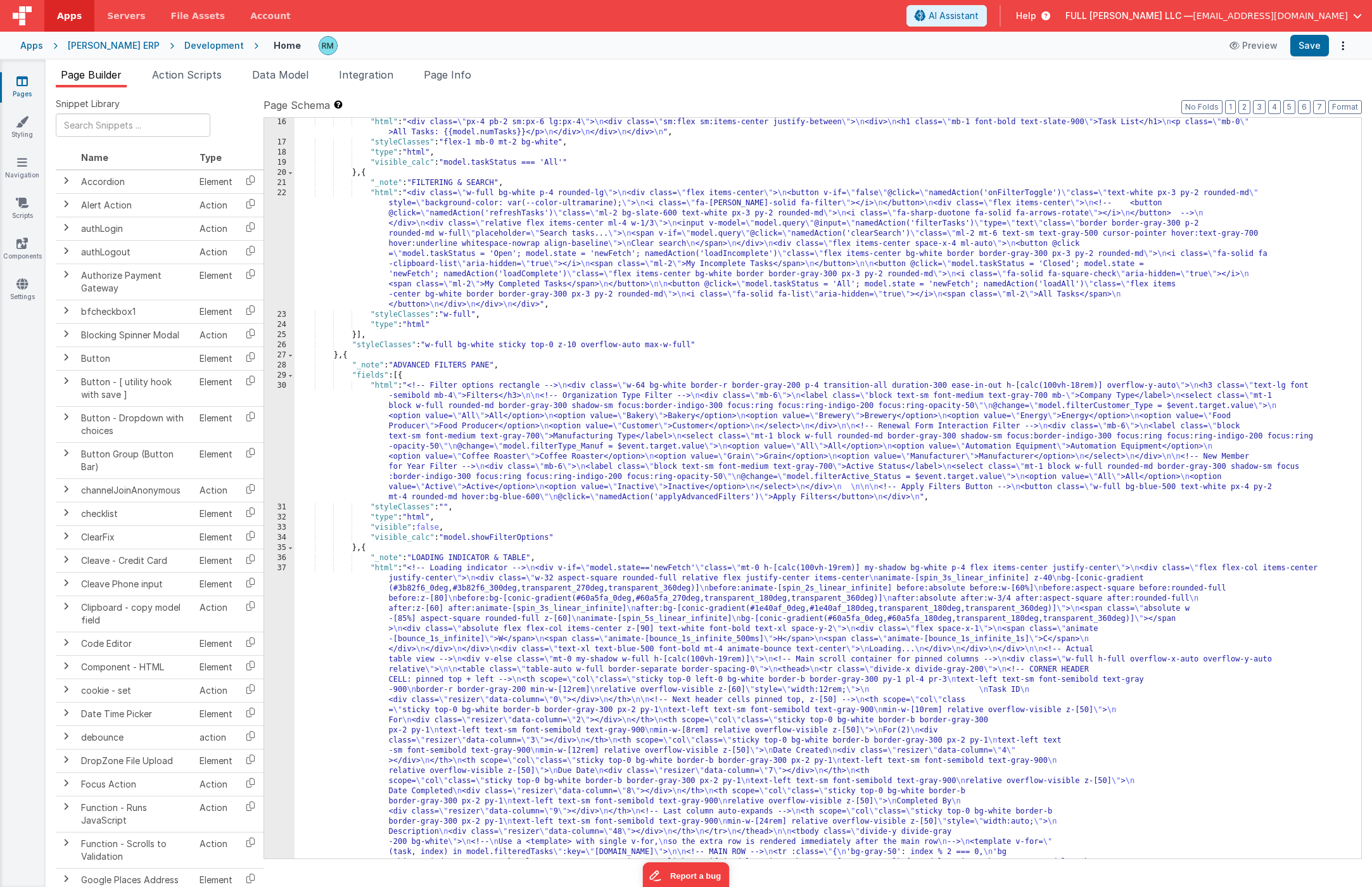
scroll to position [563, 0]
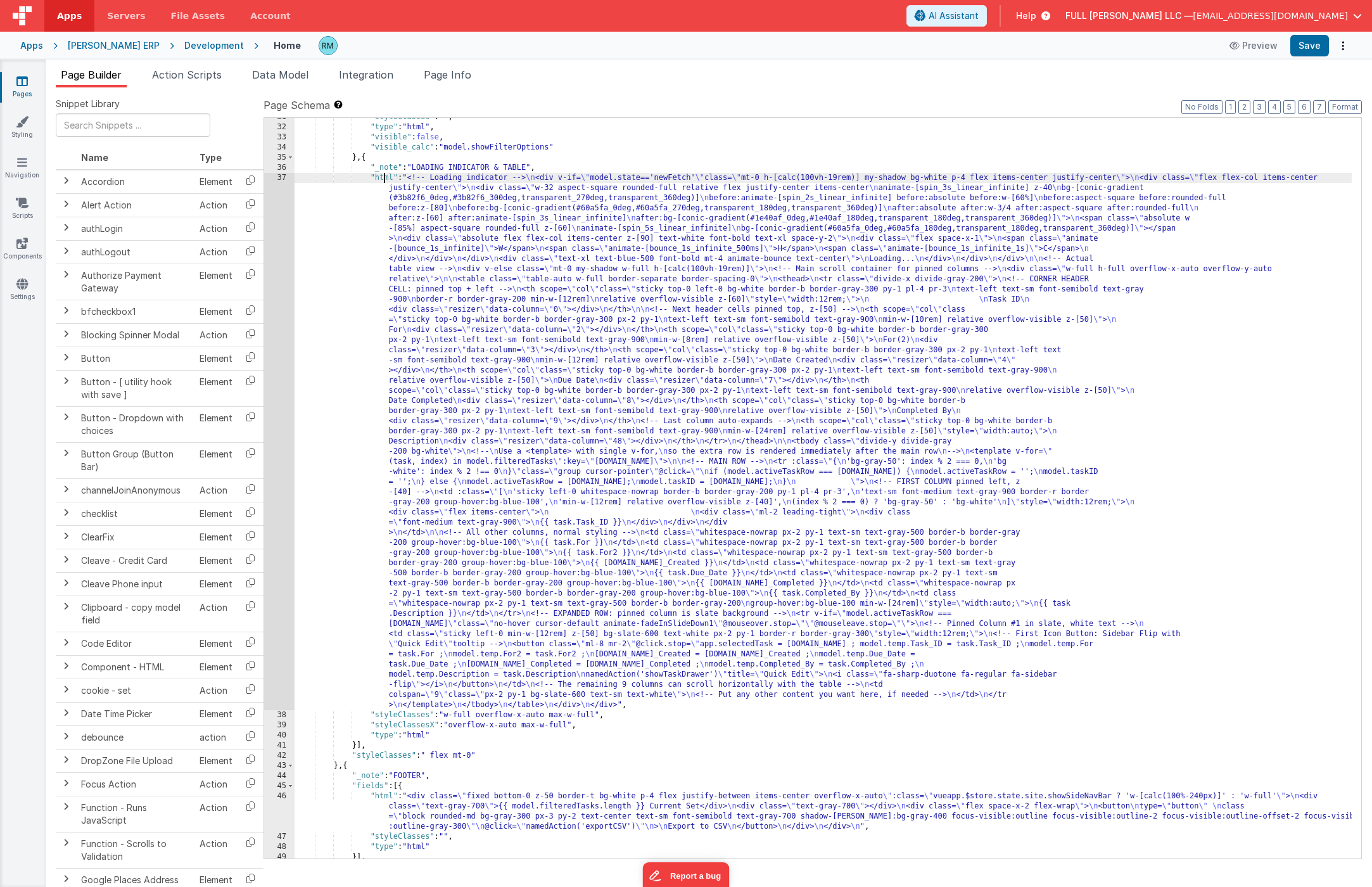
click at [384, 180] on div ""styleClasses" : "" , "type" : "html" , "visible" : false , "visible_calc" : "m…" at bounding box center [823, 492] width 1057 height 761
click at [277, 178] on div "37" at bounding box center [279, 442] width 31 height 537
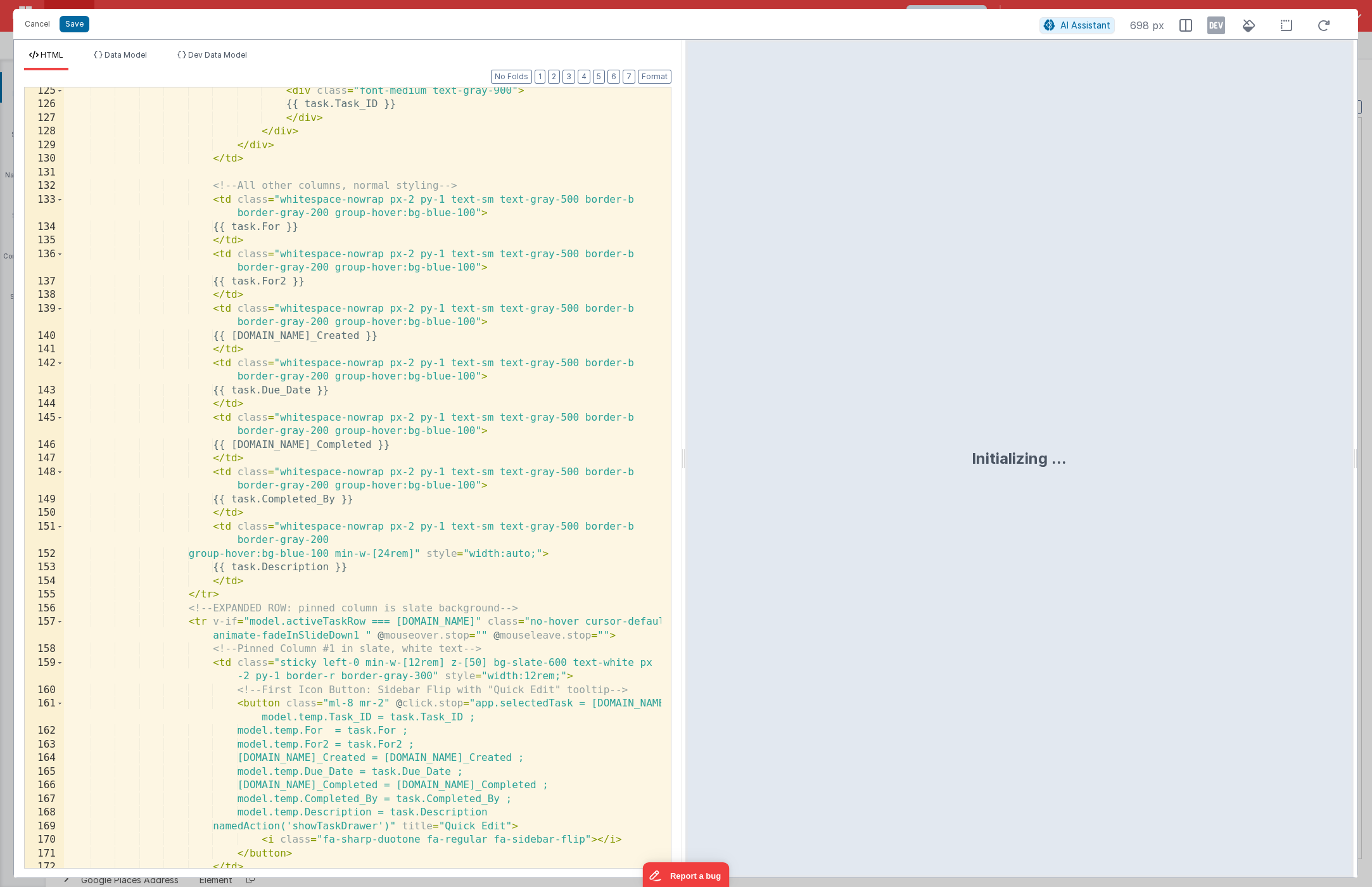
scroll to position [2039, 0]
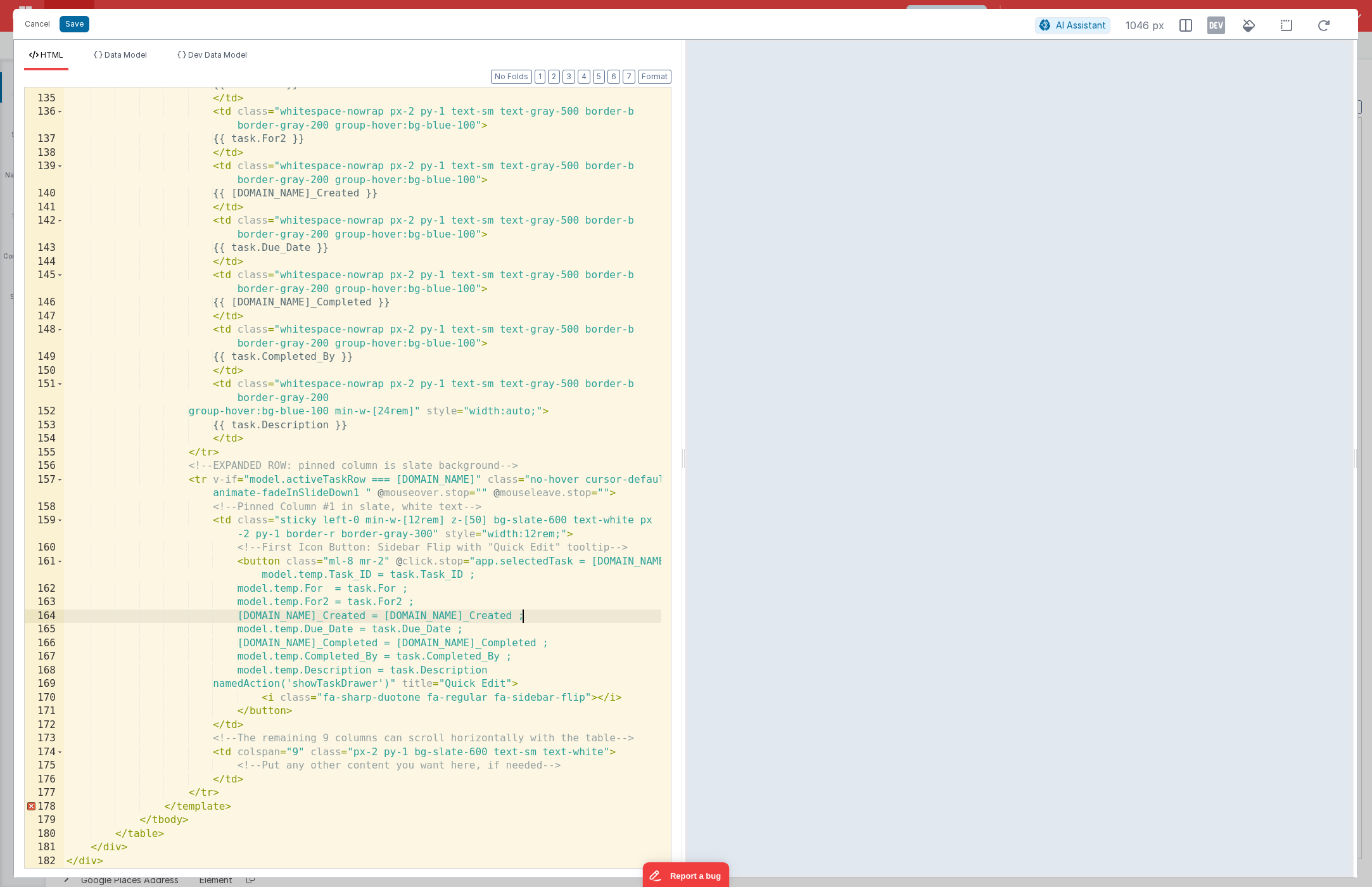
click at [524, 616] on div "{{ task.For }} </ td > < td class = "whitespace-nowrap px-2 py-1 text-sm text-g…" at bounding box center [362, 482] width 598 height 808
click at [81, 25] on button "Save" at bounding box center [74, 24] width 30 height 16
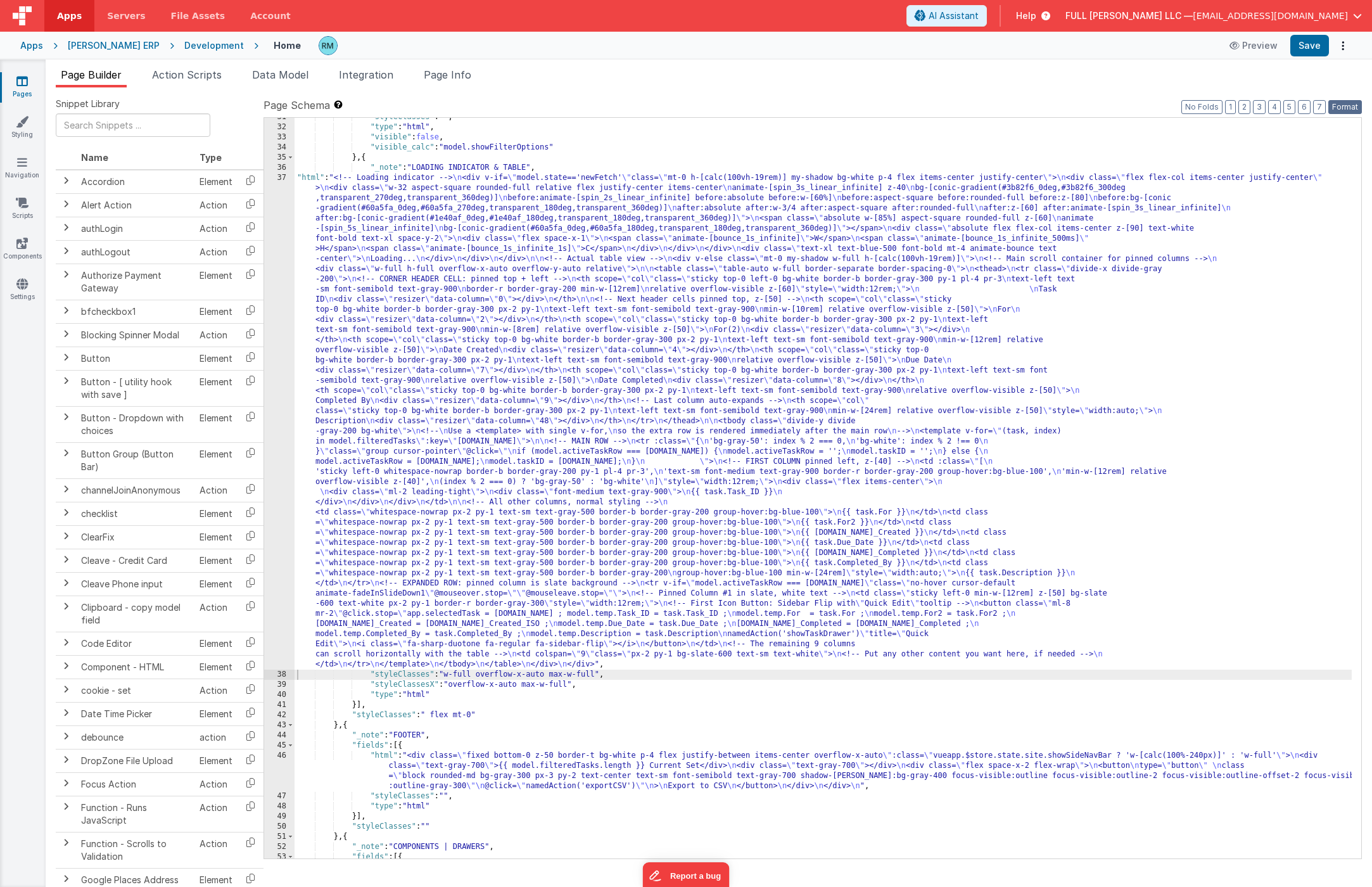
click at [1344, 111] on button "Format" at bounding box center [1345, 107] width 34 height 14
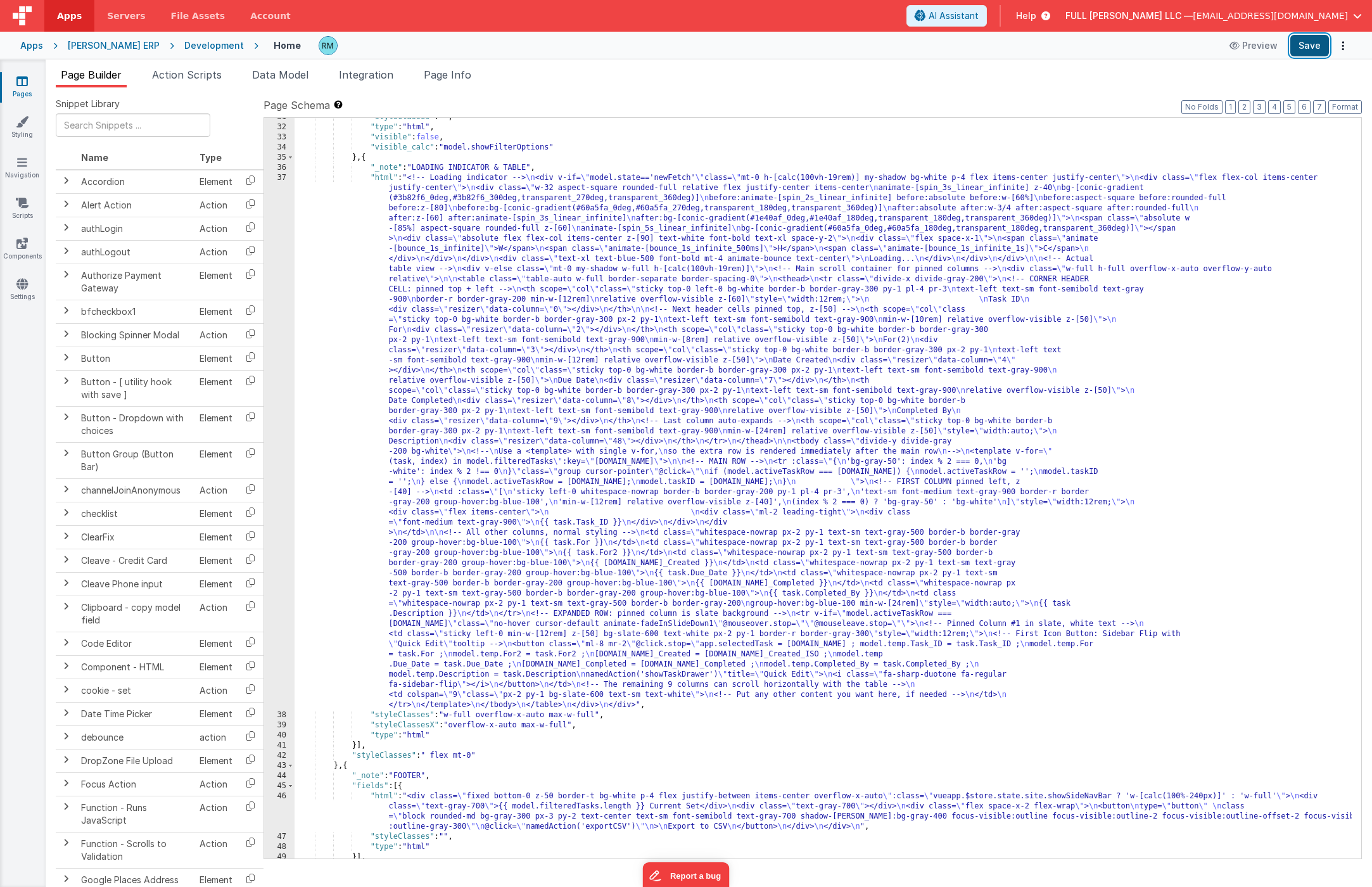
click at [1313, 48] on button "Save" at bounding box center [1310, 45] width 38 height 22
click at [1334, 9] on span "[EMAIL_ADDRESS][DOMAIN_NAME]" at bounding box center [1270, 15] width 155 height 12
click at [1219, 107] on div "Logout" at bounding box center [1260, 108] width 188 height 12
